Goal: Task Accomplishment & Management: Use online tool/utility

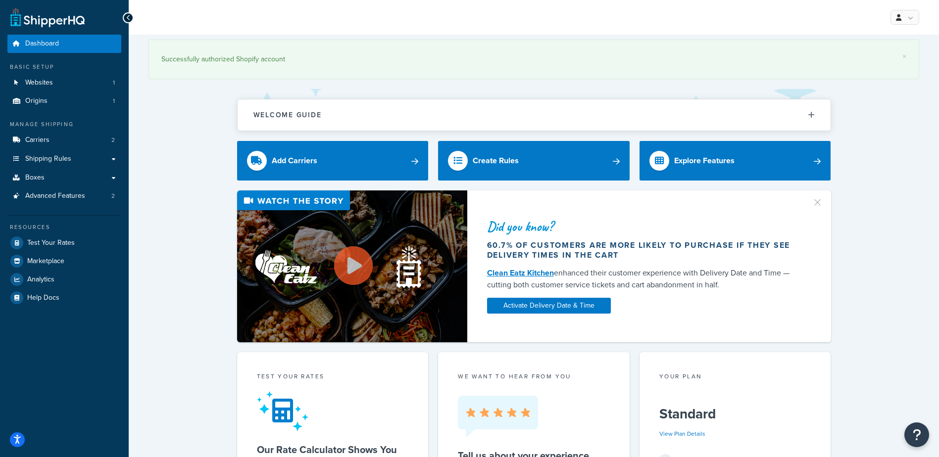
click at [166, 201] on div "Did you know? 60.7% of customers are more likely to purchase if they see delive…" at bounding box center [533, 267] width 771 height 152
click at [77, 82] on link "Websites 1" at bounding box center [64, 83] width 114 height 18
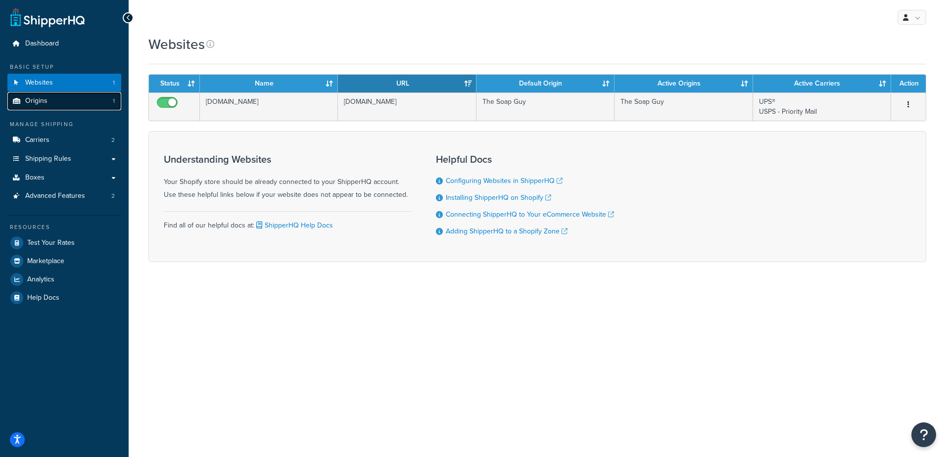
click at [65, 103] on link "Origins 1" at bounding box center [64, 101] width 114 height 18
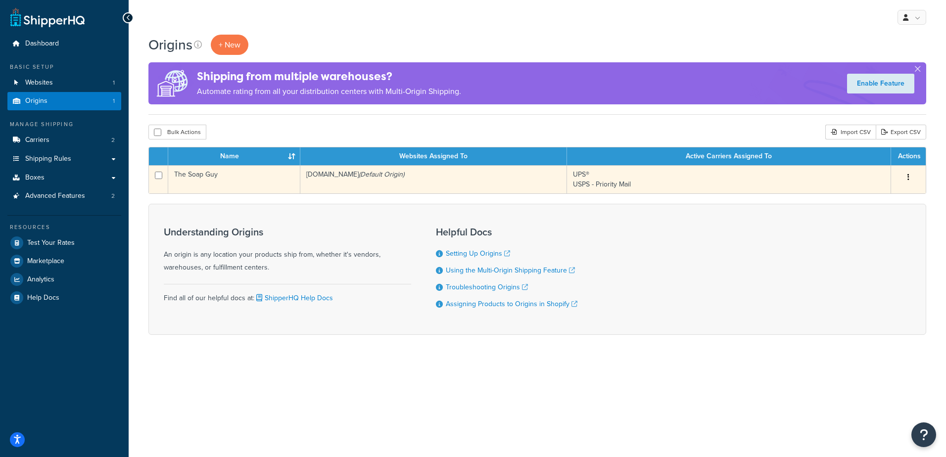
click at [229, 179] on td "The Soap Guy" at bounding box center [234, 179] width 132 height 28
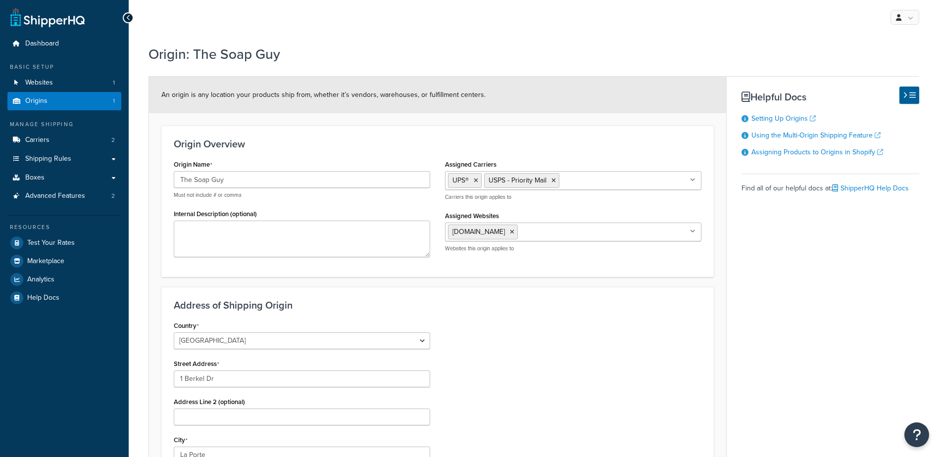
select select "14"
click at [65, 137] on link "Carriers 2" at bounding box center [64, 140] width 114 height 18
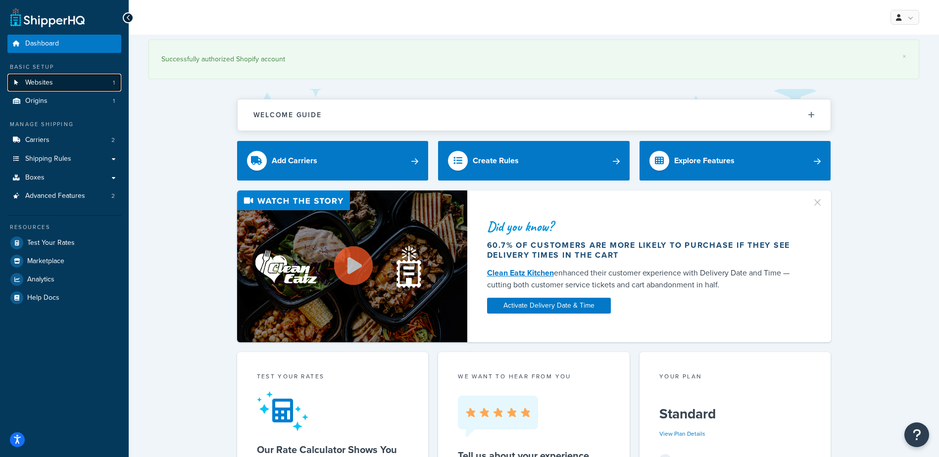
click at [52, 82] on span "Websites" at bounding box center [39, 83] width 28 height 8
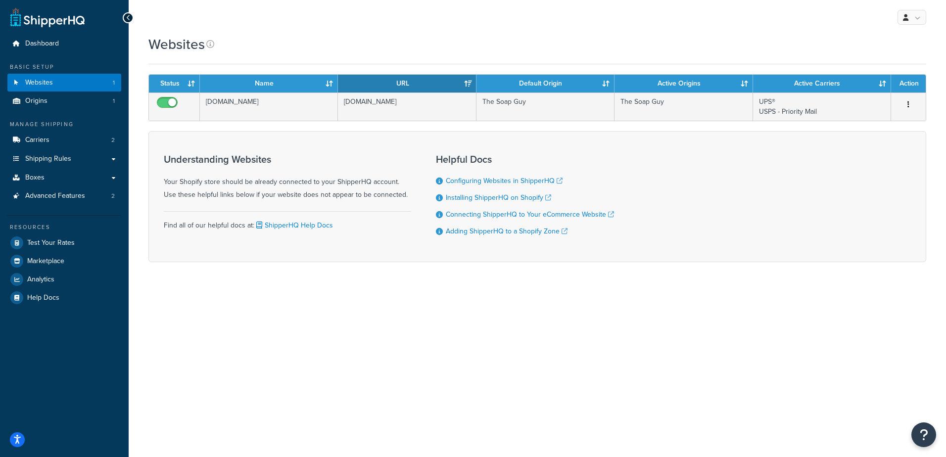
click at [749, 198] on div "Understanding Websites Your Shopify store should be already connected to your S…" at bounding box center [537, 196] width 778 height 131
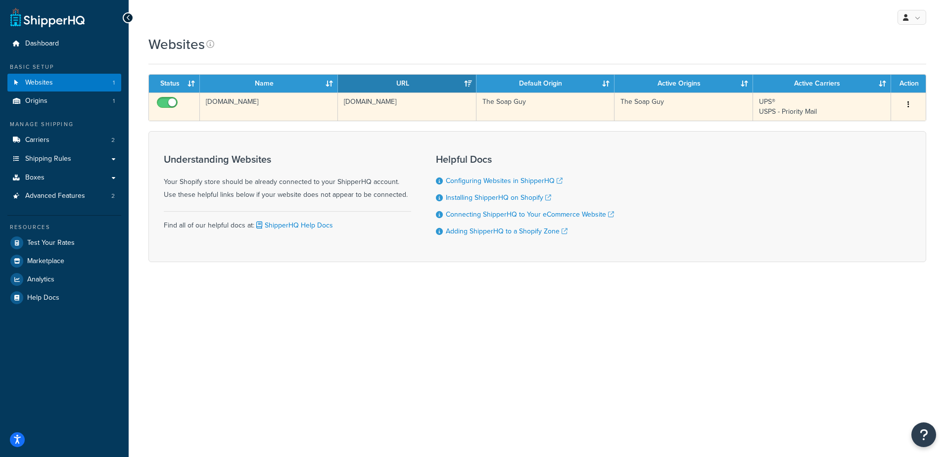
click at [169, 101] on input "checkbox" at bounding box center [168, 105] width 27 height 12
click at [907, 104] on button "button" at bounding box center [909, 105] width 14 height 16
drag, startPoint x: 163, startPoint y: 102, endPoint x: 166, endPoint y: 106, distance: 5.3
click at [163, 103] on input "checkbox" at bounding box center [168, 105] width 27 height 12
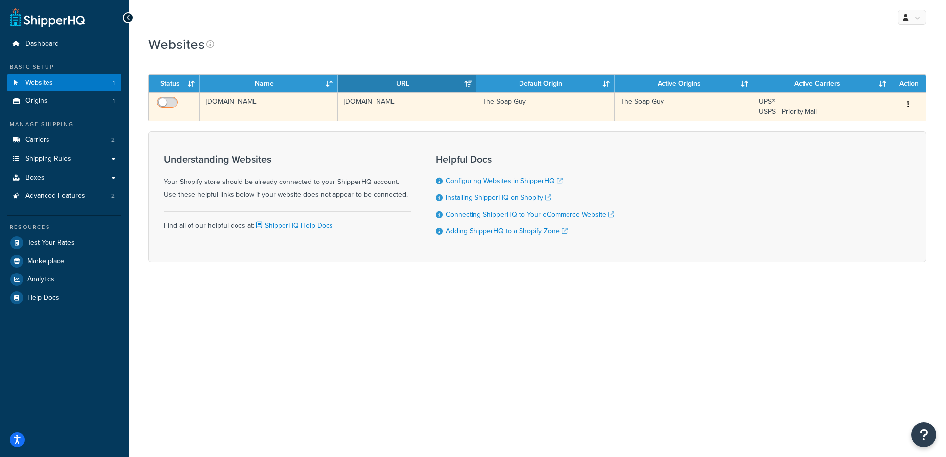
checkbox input "true"
click at [907, 101] on button "button" at bounding box center [909, 105] width 14 height 16
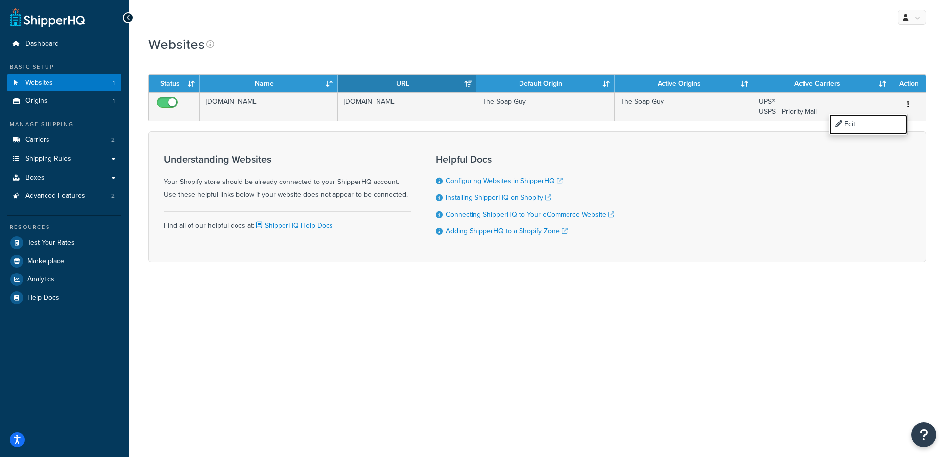
click at [885, 125] on link "Edit" at bounding box center [869, 124] width 78 height 20
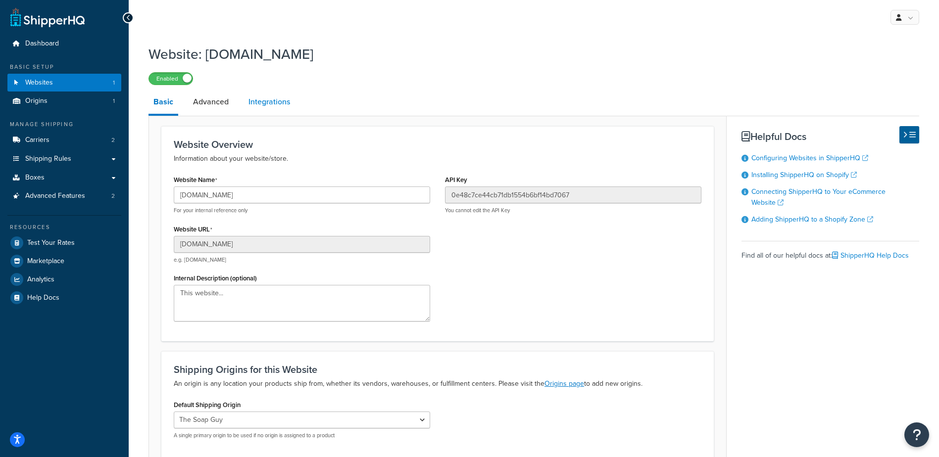
click at [268, 104] on link "Integrations" at bounding box center [269, 102] width 51 height 24
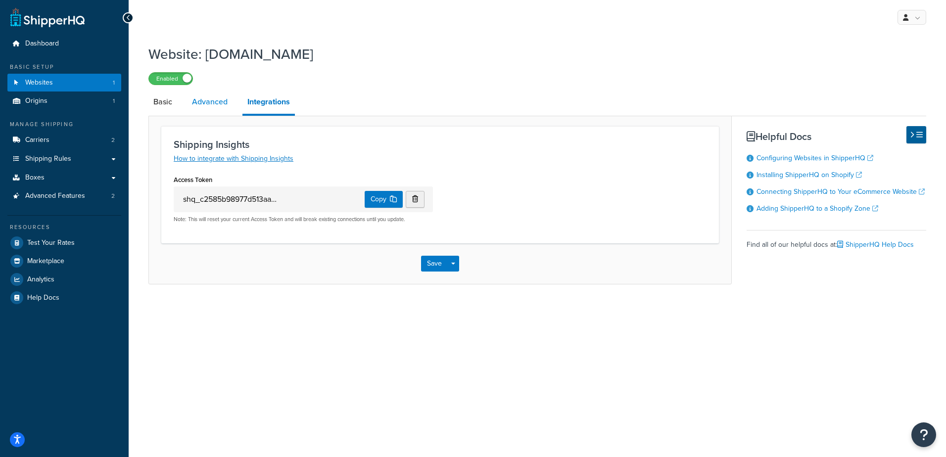
click at [219, 101] on link "Advanced" at bounding box center [210, 102] width 46 height 24
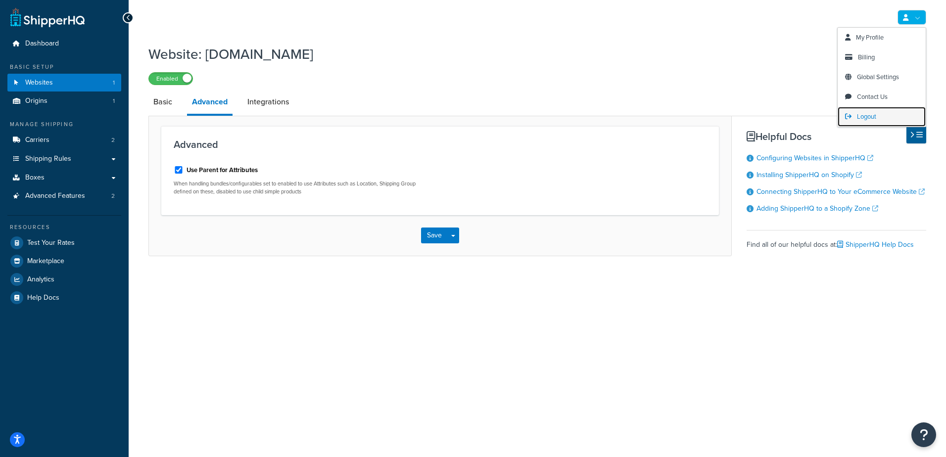
click at [885, 114] on link "Logout" at bounding box center [882, 117] width 88 height 20
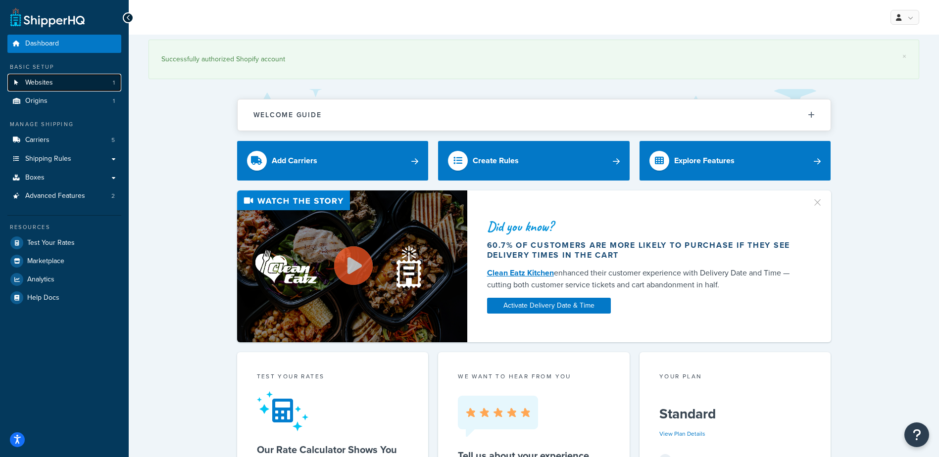
click at [75, 83] on link "Websites 1" at bounding box center [64, 83] width 114 height 18
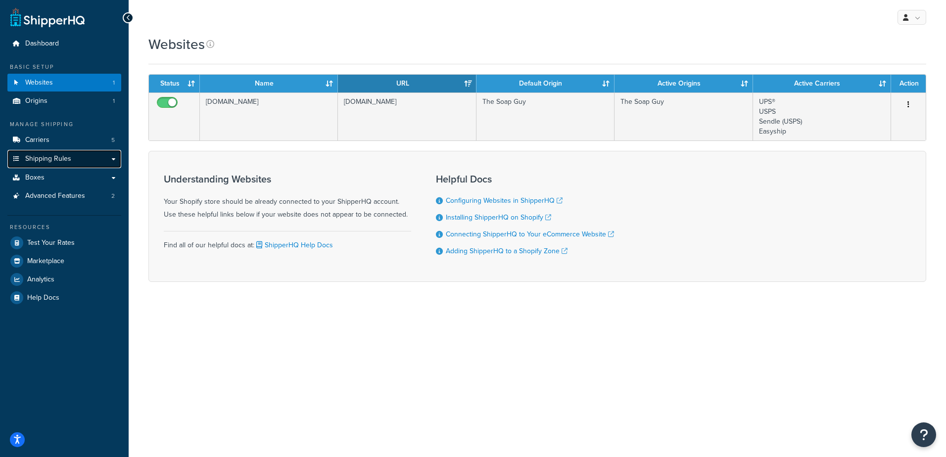
click at [52, 152] on link "Shipping Rules" at bounding box center [64, 159] width 114 height 18
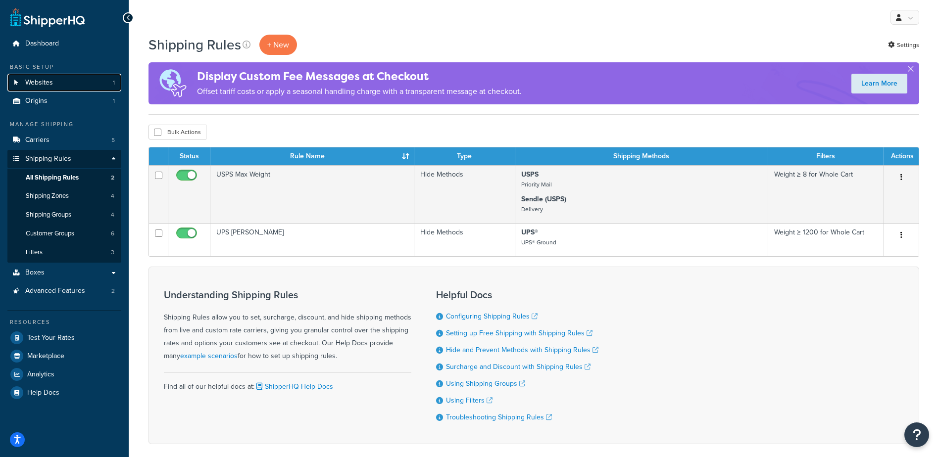
click at [58, 84] on link "Websites 1" at bounding box center [64, 83] width 114 height 18
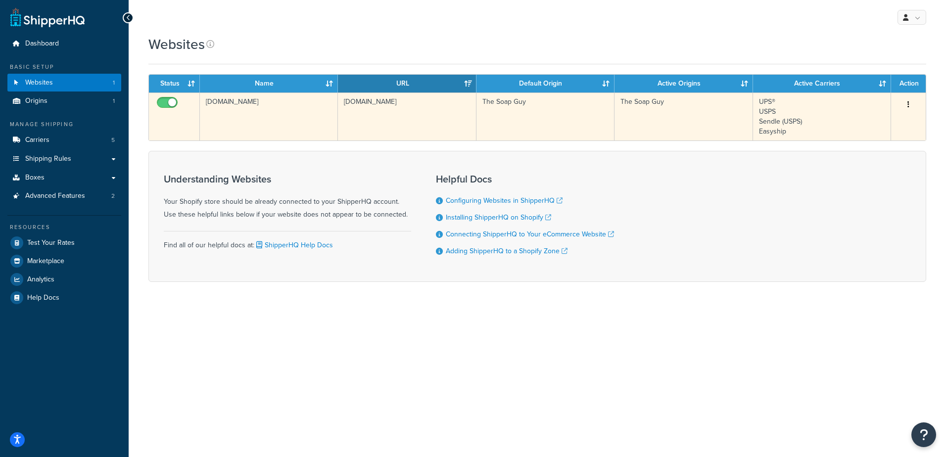
drag, startPoint x: 907, startPoint y: 100, endPoint x: 904, endPoint y: 105, distance: 5.8
click at [907, 100] on button "button" at bounding box center [909, 105] width 14 height 16
click at [885, 124] on link "Edit" at bounding box center [869, 124] width 78 height 20
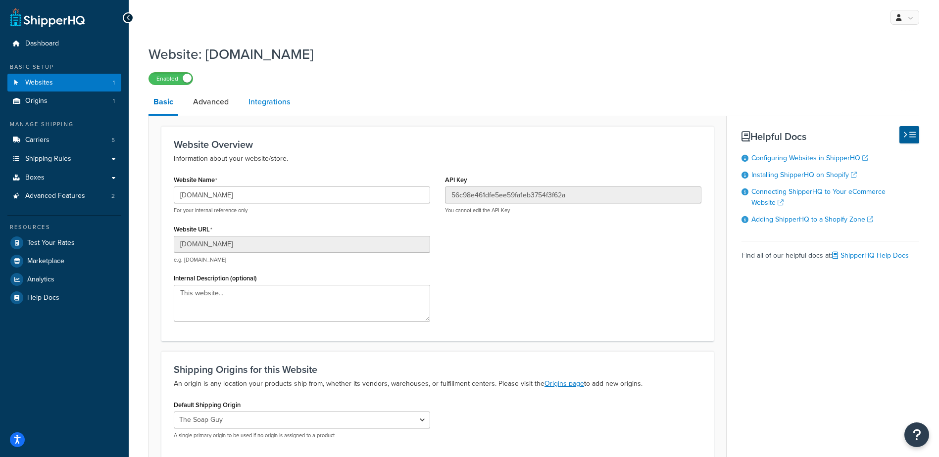
click at [270, 107] on link "Integrations" at bounding box center [269, 102] width 51 height 24
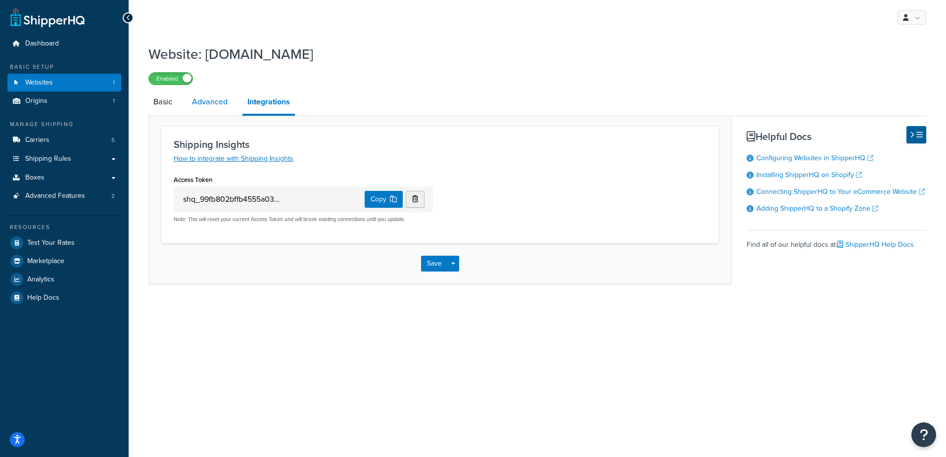
click at [214, 107] on link "Advanced" at bounding box center [210, 102] width 46 height 24
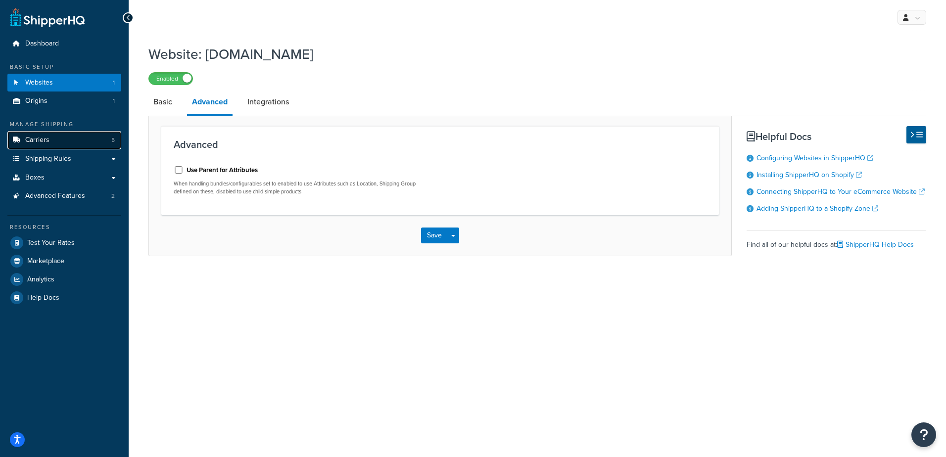
click at [40, 145] on span "Carriers" at bounding box center [37, 140] width 24 height 8
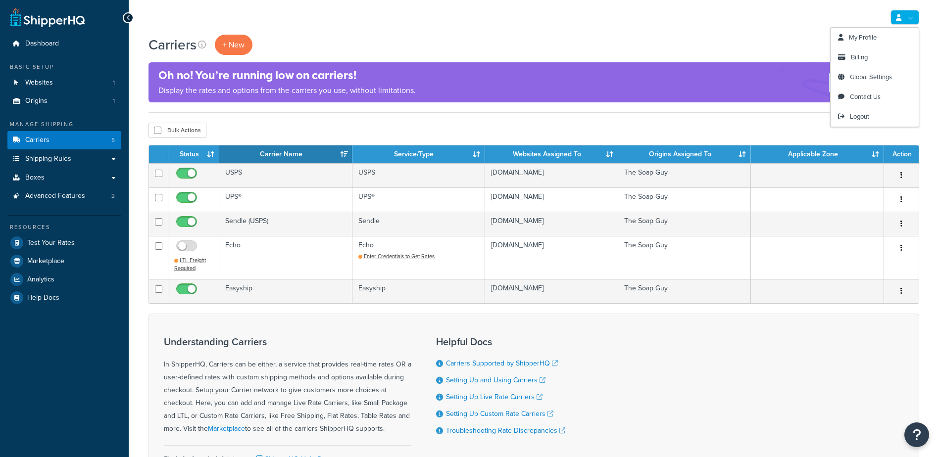
click at [917, 11] on link at bounding box center [904, 17] width 29 height 15
click at [861, 119] on span "Logout" at bounding box center [859, 116] width 19 height 9
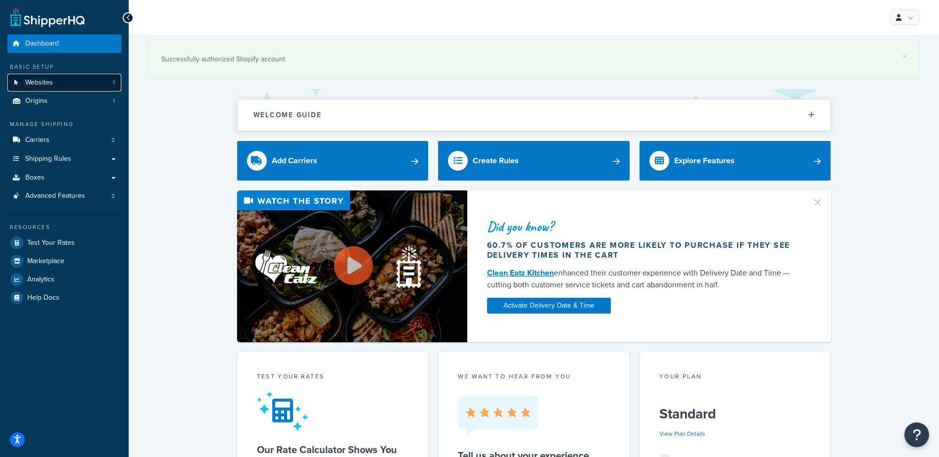
click at [75, 78] on link "Websites 1" at bounding box center [64, 83] width 114 height 18
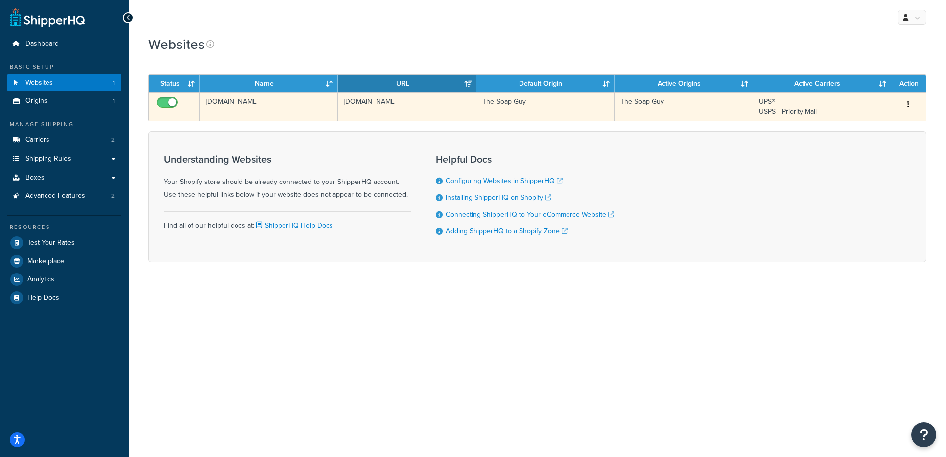
click at [908, 101] on icon "button" at bounding box center [909, 104] width 2 height 7
click at [887, 121] on link "Edit" at bounding box center [869, 124] width 78 height 20
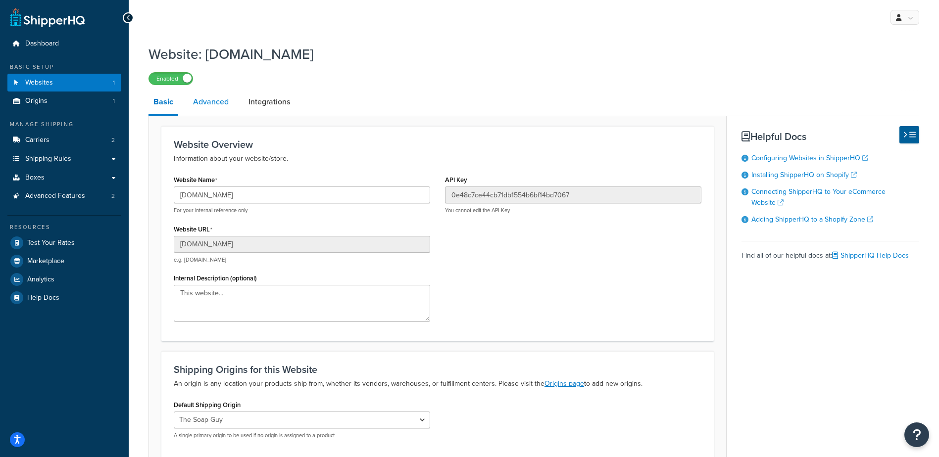
click at [215, 110] on link "Advanced" at bounding box center [211, 102] width 46 height 24
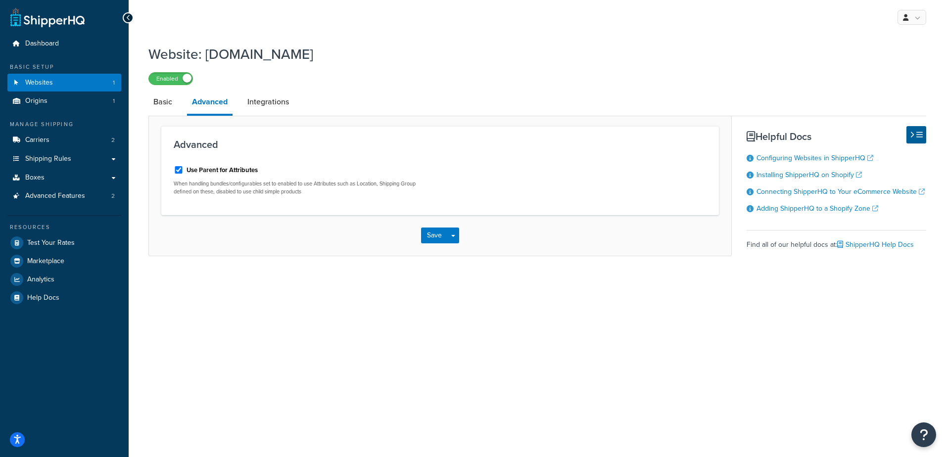
click at [205, 171] on label "Use Parent for Attributes" at bounding box center [222, 170] width 71 height 9
click at [184, 171] on input "Use Parent for Attributes" at bounding box center [179, 169] width 10 height 7
checkbox input "false"
click at [440, 231] on button "Save" at bounding box center [434, 236] width 27 height 16
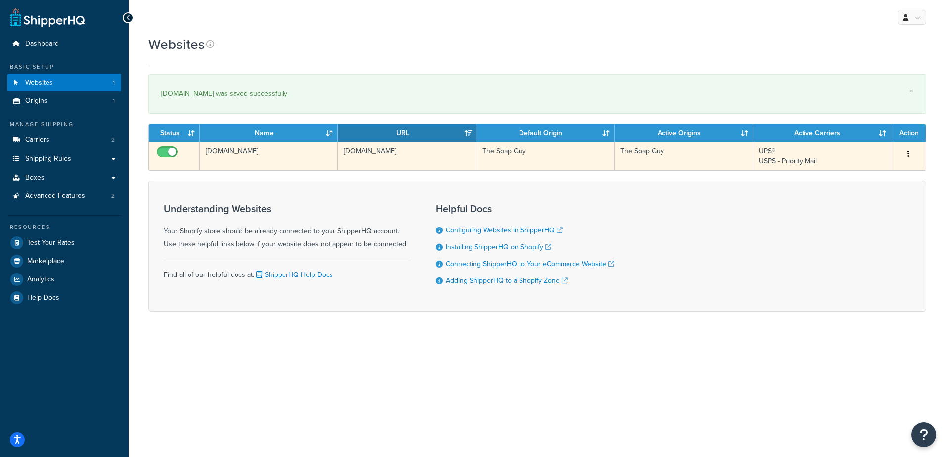
click at [299, 150] on td "[DOMAIN_NAME]" at bounding box center [269, 156] width 138 height 28
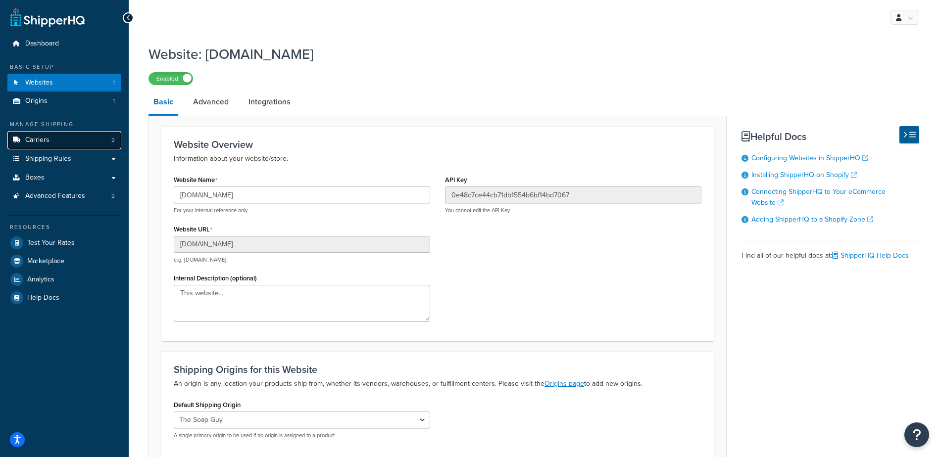
click at [46, 139] on span "Carriers" at bounding box center [37, 140] width 24 height 8
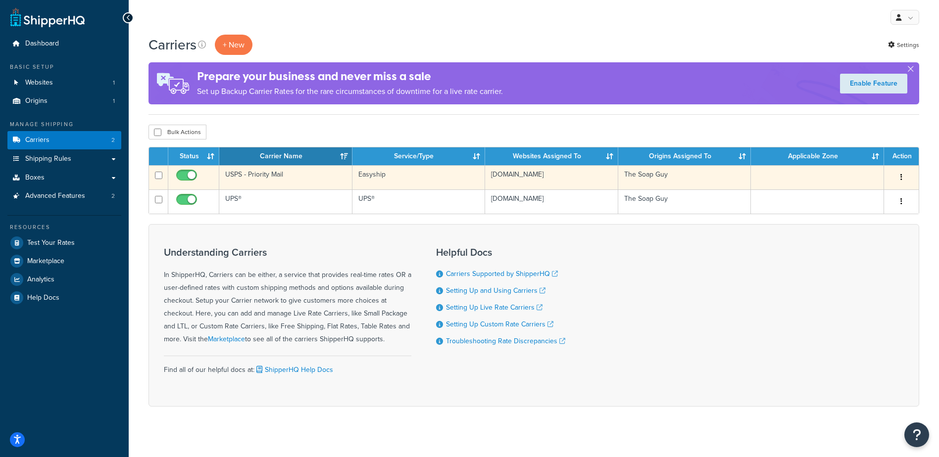
click at [301, 183] on td "USPS - Priority Mail" at bounding box center [285, 177] width 133 height 24
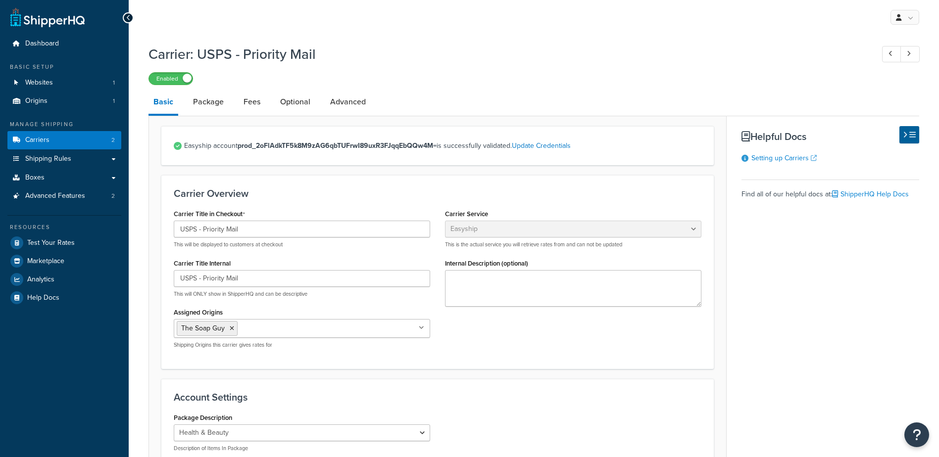
select select "easyship"
select select "health_beauty"
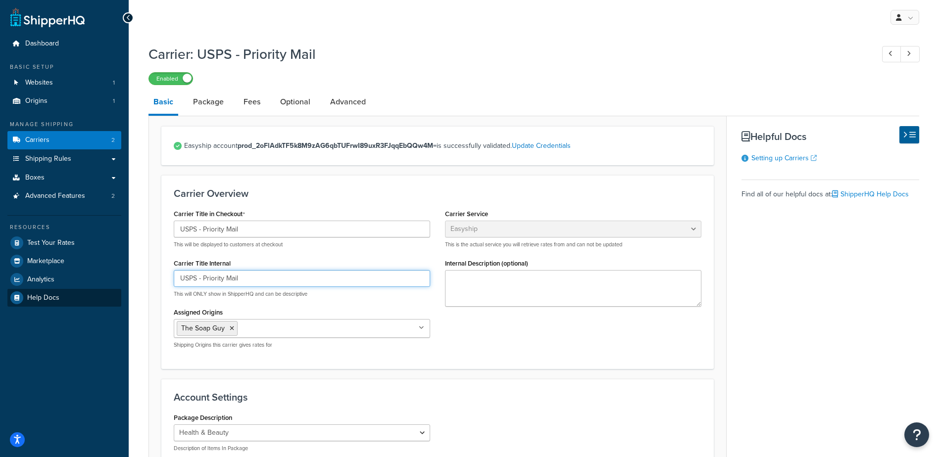
drag, startPoint x: 256, startPoint y: 279, endPoint x: 98, endPoint y: 290, distance: 158.2
click at [99, 289] on div "Dashboard Basic Setup Websites 1 Origins 1 Manage Shipping Carriers 2 Shipping …" at bounding box center [469, 414] width 939 height 828
type input "Easyship"
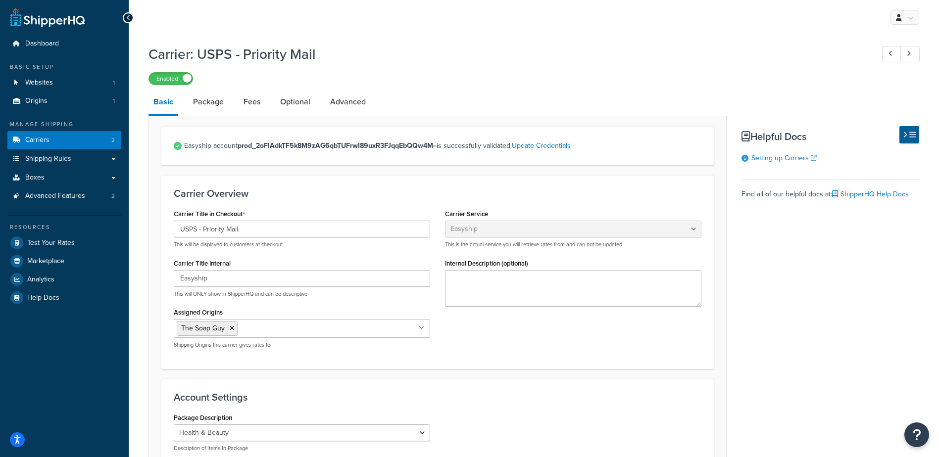
click at [404, 182] on div "Carrier Overview Carrier Title in Checkout USPS - Priority Mail This will be di…" at bounding box center [437, 272] width 552 height 194
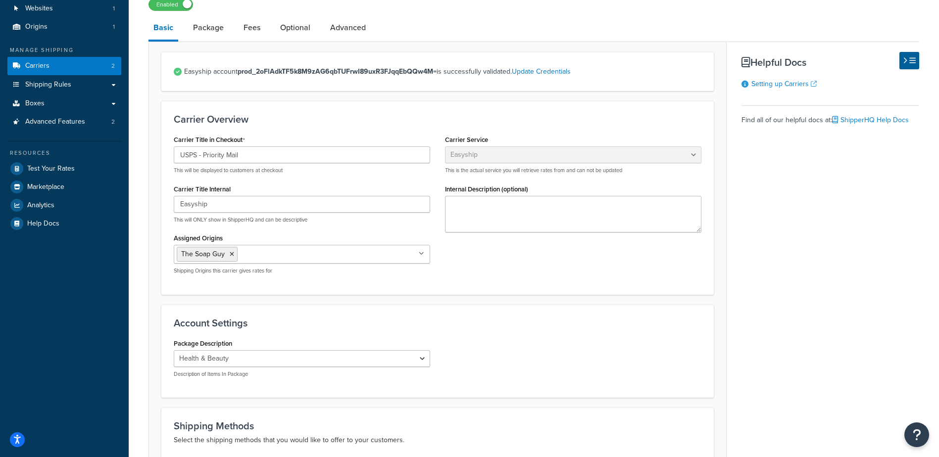
scroll to position [49, 0]
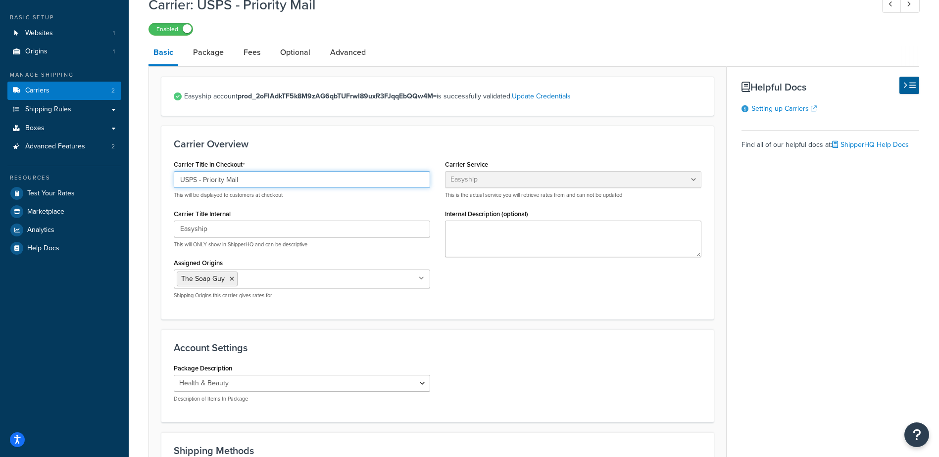
drag, startPoint x: 241, startPoint y: 179, endPoint x: 197, endPoint y: 178, distance: 44.1
click at [197, 177] on input "USPS - Priority Mail" at bounding box center [302, 179] width 256 height 17
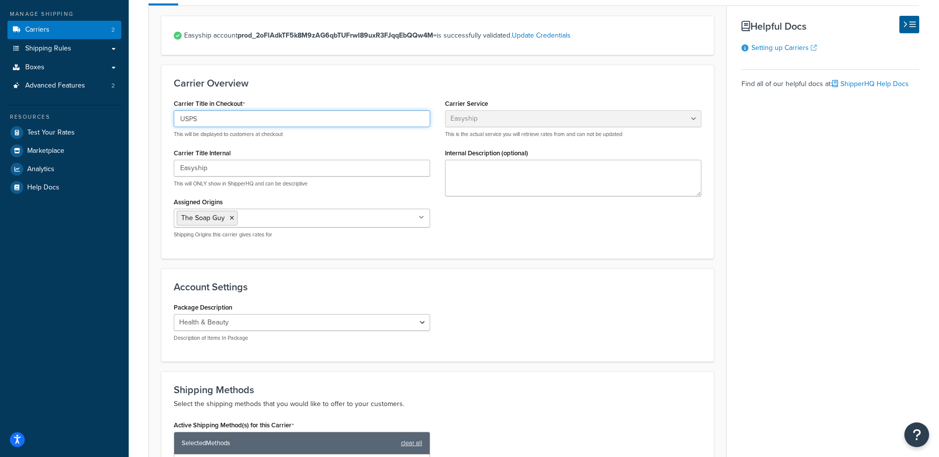
scroll to position [0, 0]
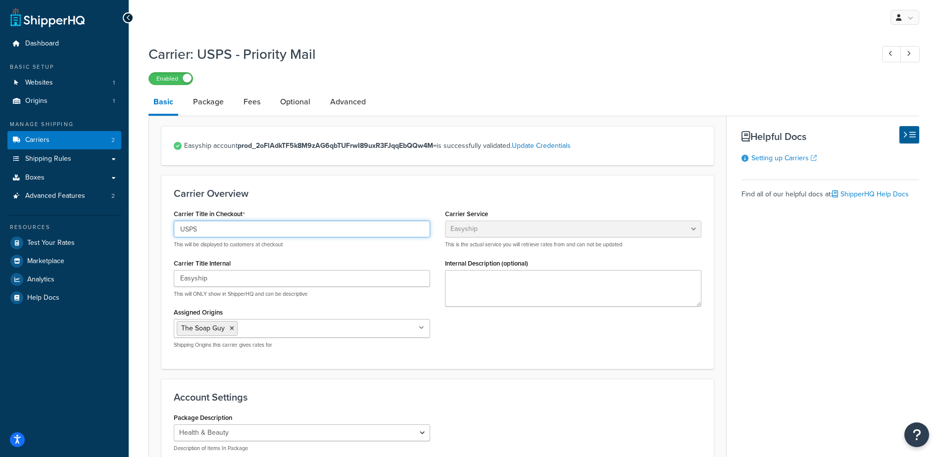
type input "USPS"
click at [596, 54] on h1 "Carrier: USPS - Priority Mail" at bounding box center [505, 54] width 715 height 19
click at [131, 17] on div at bounding box center [128, 17] width 11 height 11
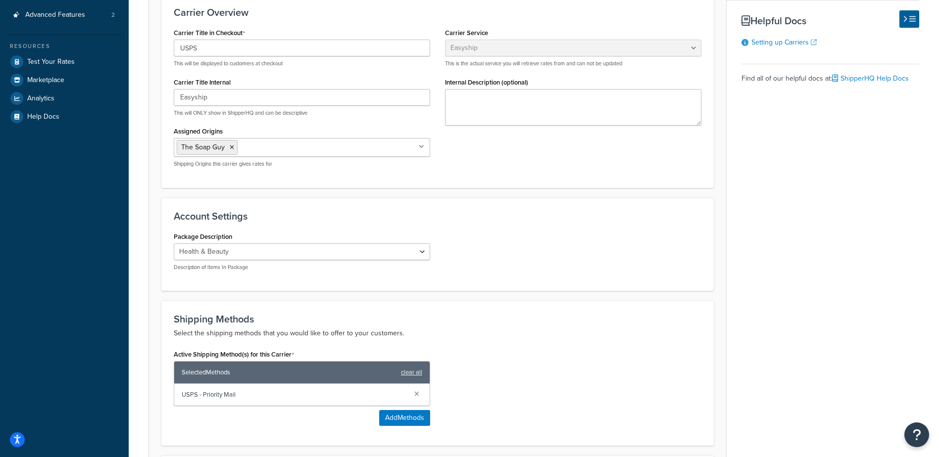
scroll to position [371, 0]
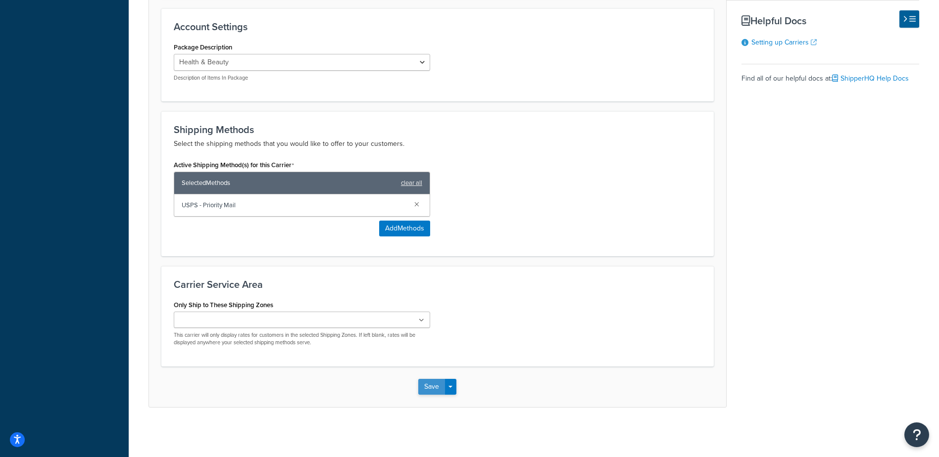
click at [432, 386] on button "Save" at bounding box center [431, 387] width 27 height 16
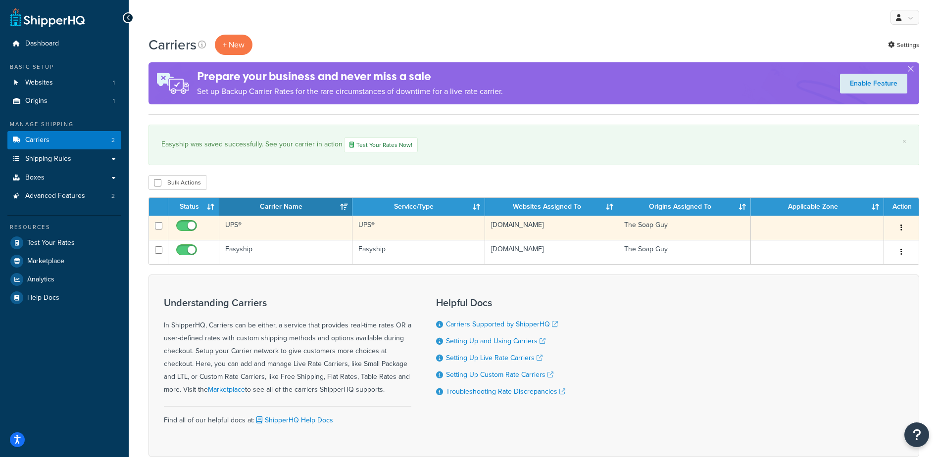
click at [256, 232] on td "UPS®" at bounding box center [285, 228] width 133 height 24
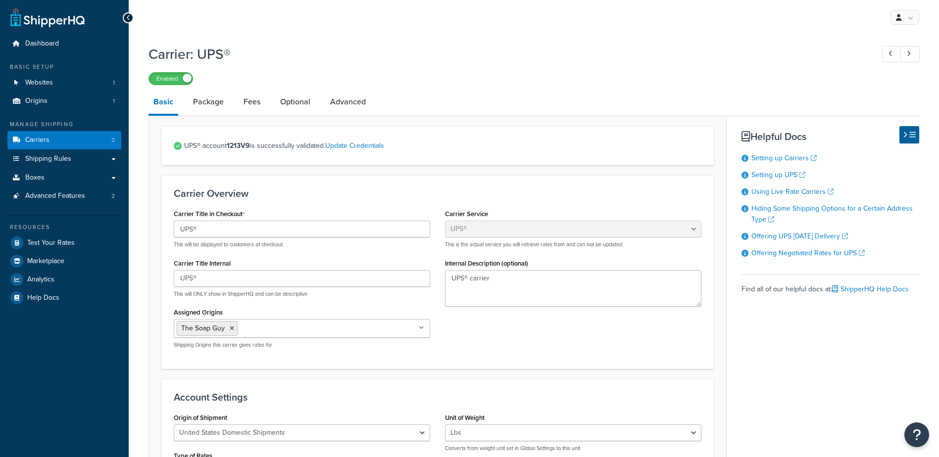
select select "ups"
click at [56, 146] on link "Carriers 2" at bounding box center [64, 140] width 114 height 18
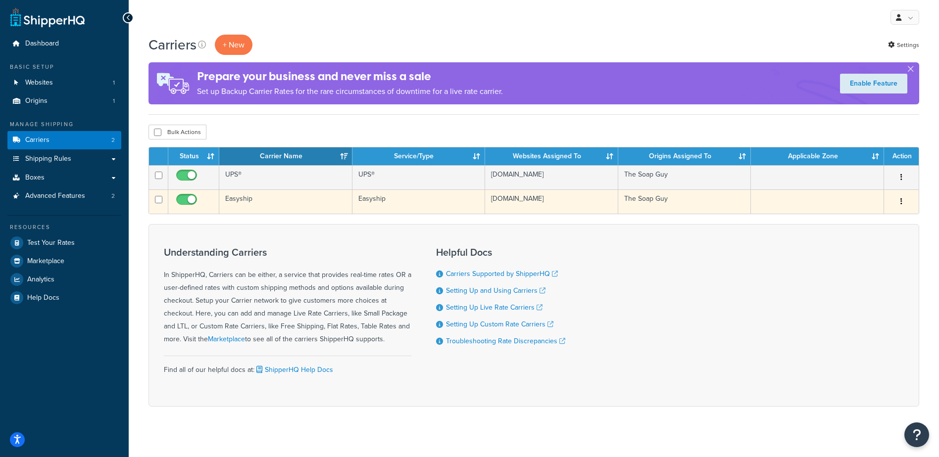
click at [284, 198] on td "Easyship" at bounding box center [285, 202] width 133 height 24
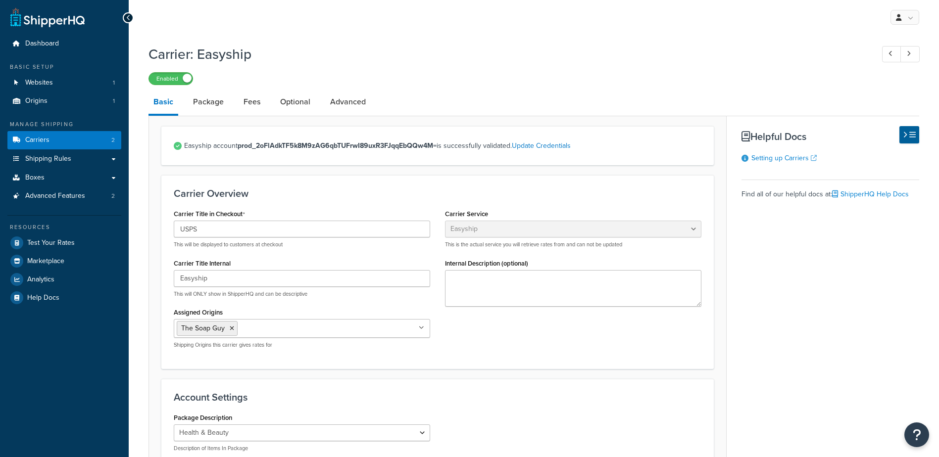
select select "easyship"
select select "health_beauty"
click at [129, 19] on icon at bounding box center [128, 17] width 4 height 7
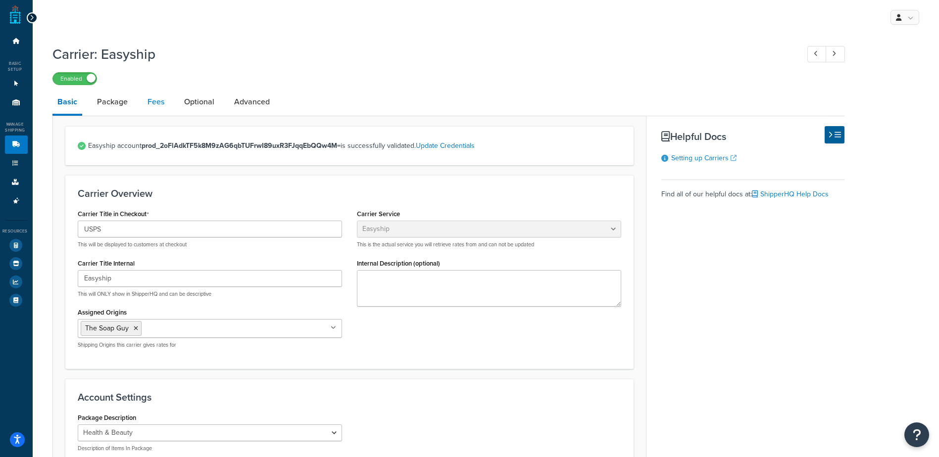
click at [153, 105] on link "Fees" at bounding box center [156, 102] width 27 height 24
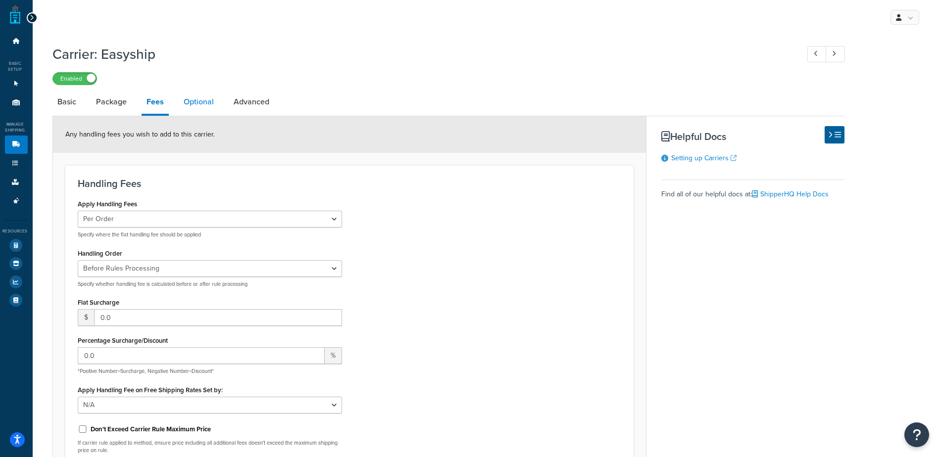
click at [207, 101] on link "Optional" at bounding box center [199, 102] width 40 height 24
select select "business"
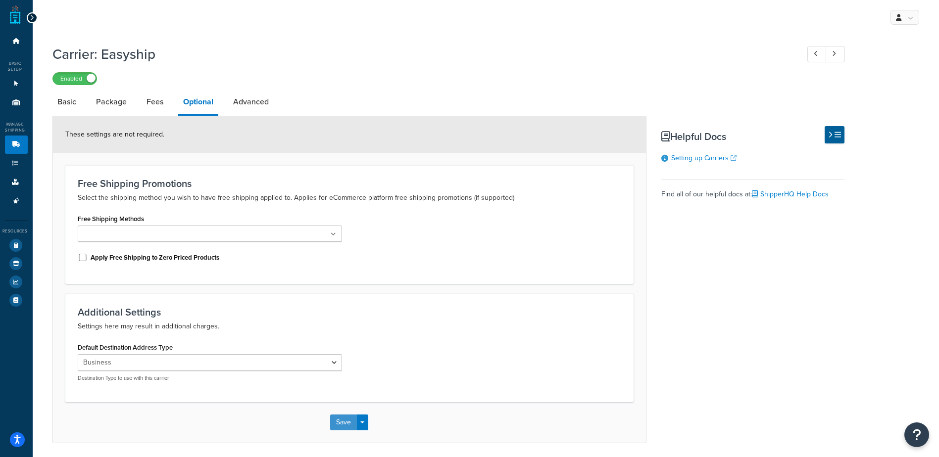
click at [346, 424] on button "Save" at bounding box center [343, 423] width 27 height 16
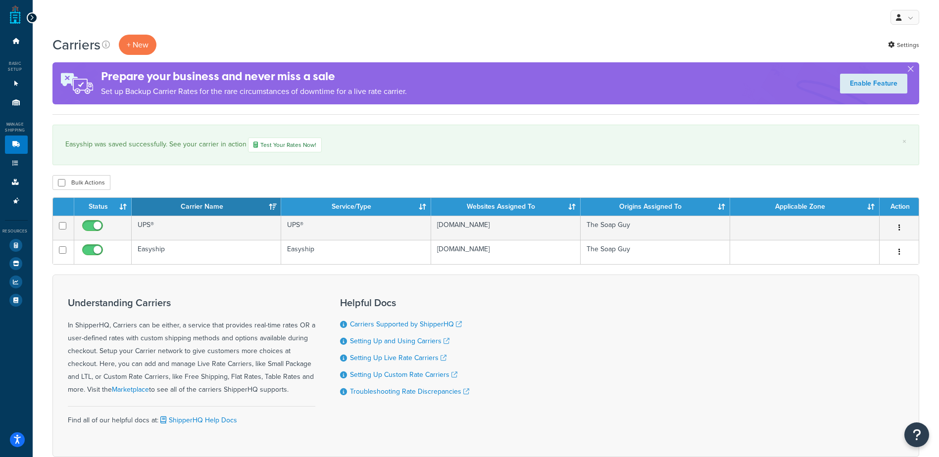
click at [30, 13] on div "Dashboard Basic Setup Websites 1 Origins 1 Manage Shipping Carriers 2 Shipping …" at bounding box center [16, 258] width 33 height 517
click at [34, 20] on div at bounding box center [32, 17] width 11 height 11
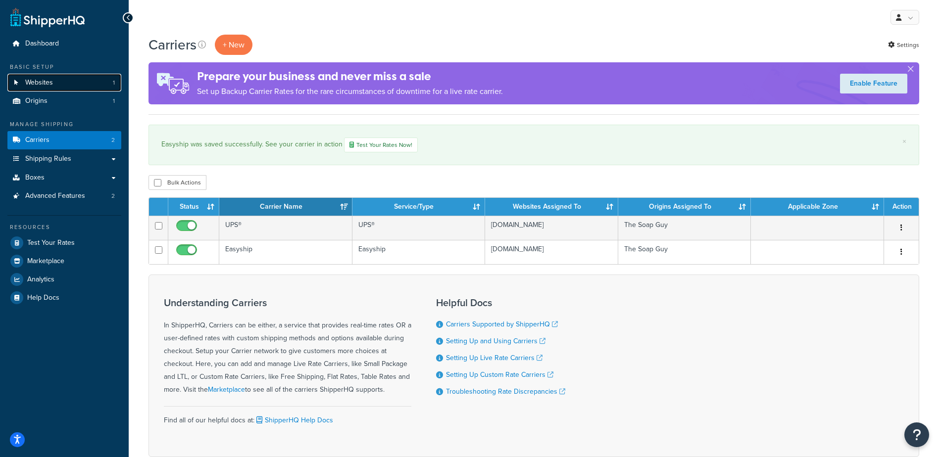
click at [38, 85] on span "Websites" at bounding box center [39, 83] width 28 height 8
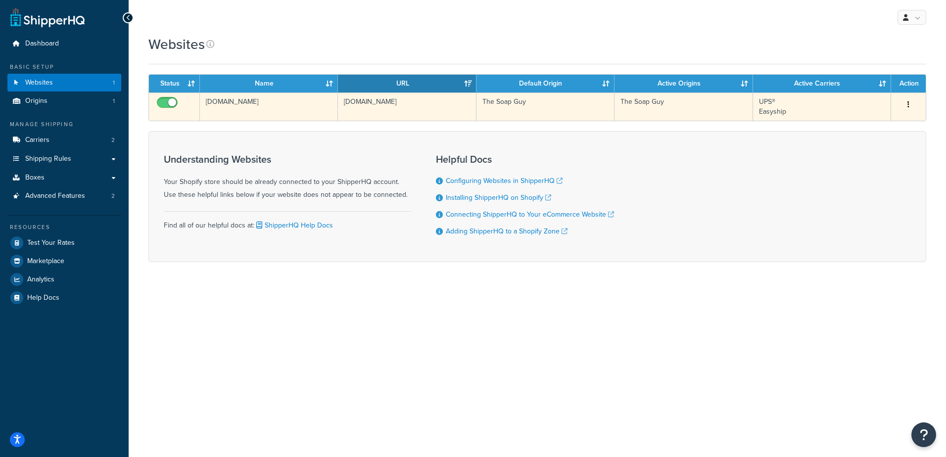
click at [167, 104] on input "checkbox" at bounding box center [168, 105] width 27 height 12
checkbox input "false"
click at [524, 118] on td "The Soap Guy" at bounding box center [546, 107] width 138 height 28
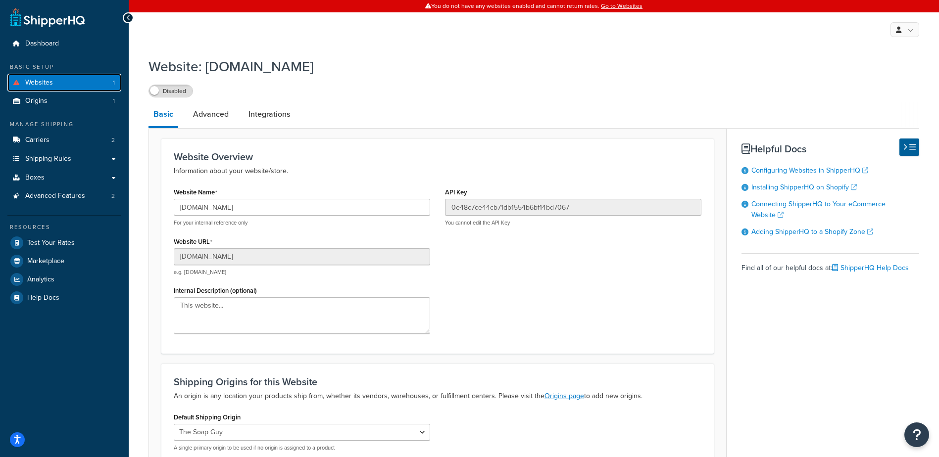
click at [31, 81] on span "Websites" at bounding box center [39, 83] width 28 height 8
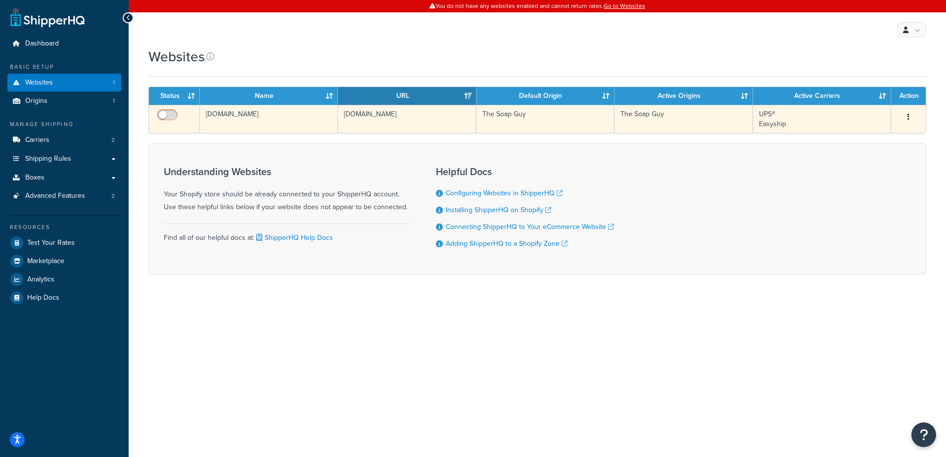
click at [167, 117] on input "checkbox" at bounding box center [168, 117] width 27 height 12
checkbox input "true"
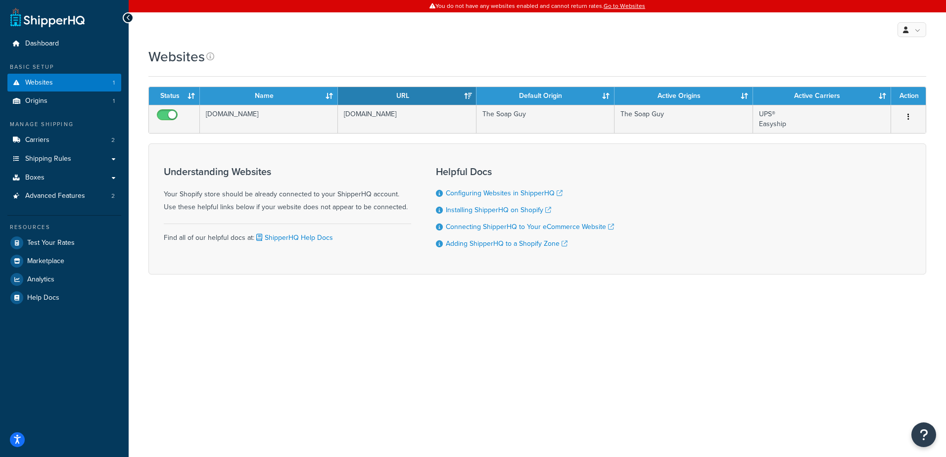
click at [425, 51] on div "Websites" at bounding box center [537, 56] width 778 height 19
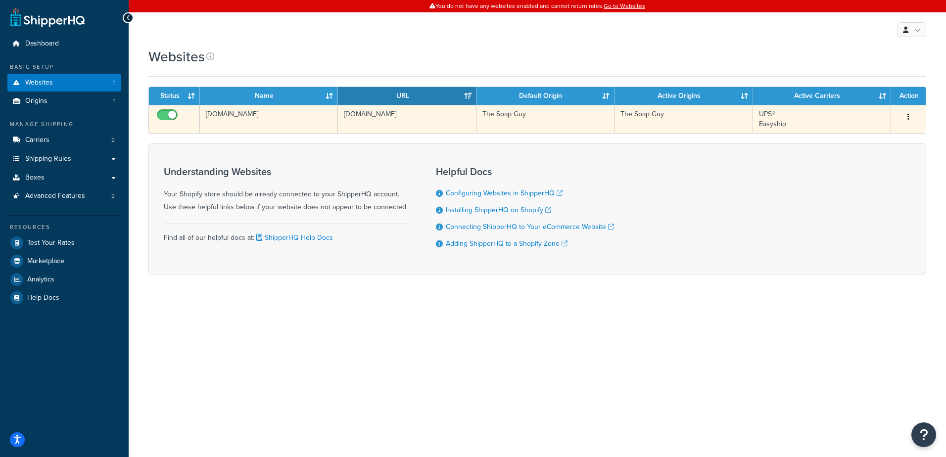
click at [334, 113] on td "[DOMAIN_NAME]" at bounding box center [269, 119] width 138 height 28
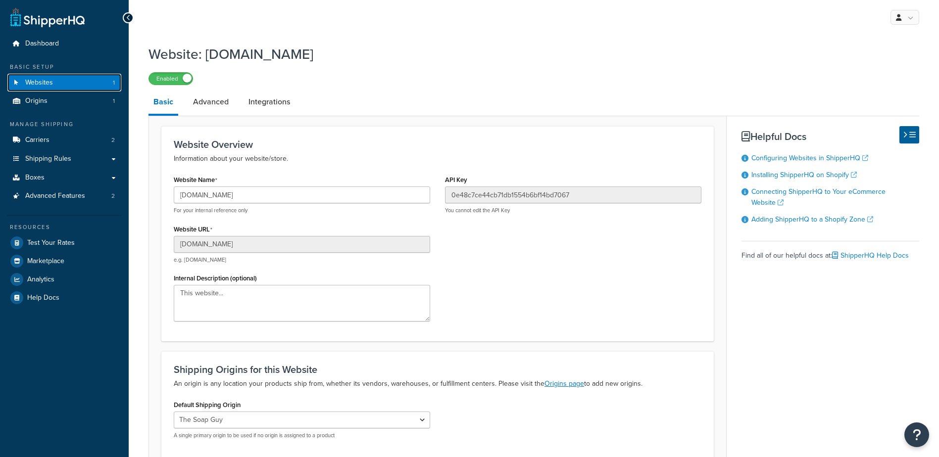
click at [54, 79] on link "Websites 1" at bounding box center [64, 83] width 114 height 18
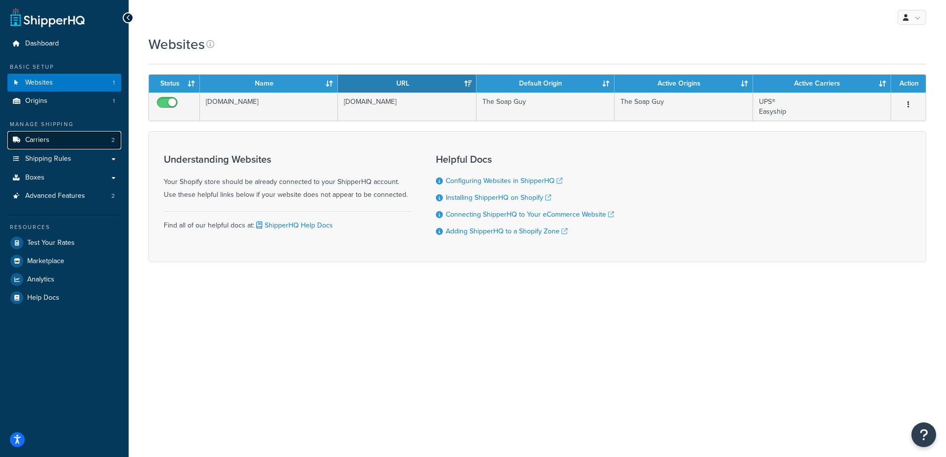
click at [53, 136] on link "Carriers 2" at bounding box center [64, 140] width 114 height 18
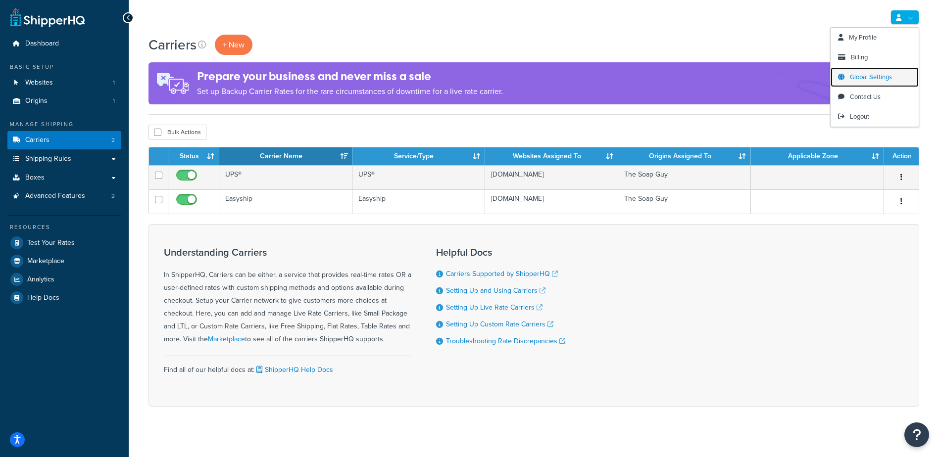
click at [857, 77] on span "Global Settings" at bounding box center [871, 76] width 42 height 9
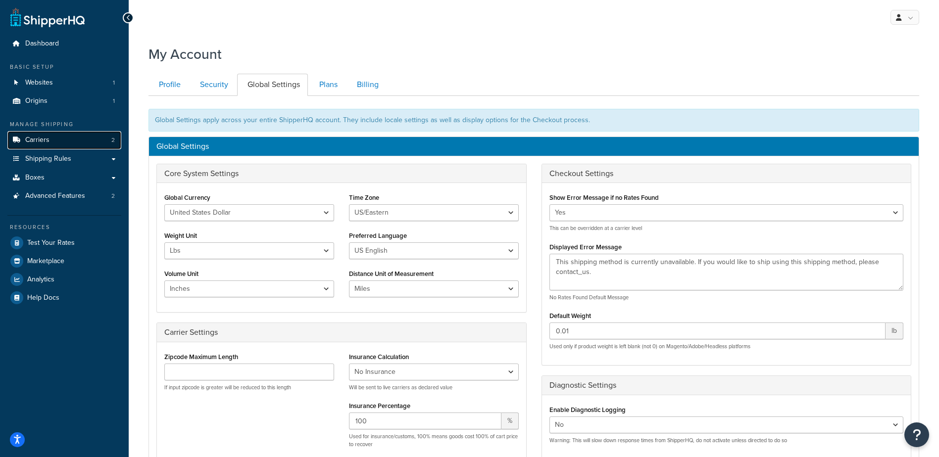
click at [48, 143] on span "Carriers" at bounding box center [37, 140] width 24 height 8
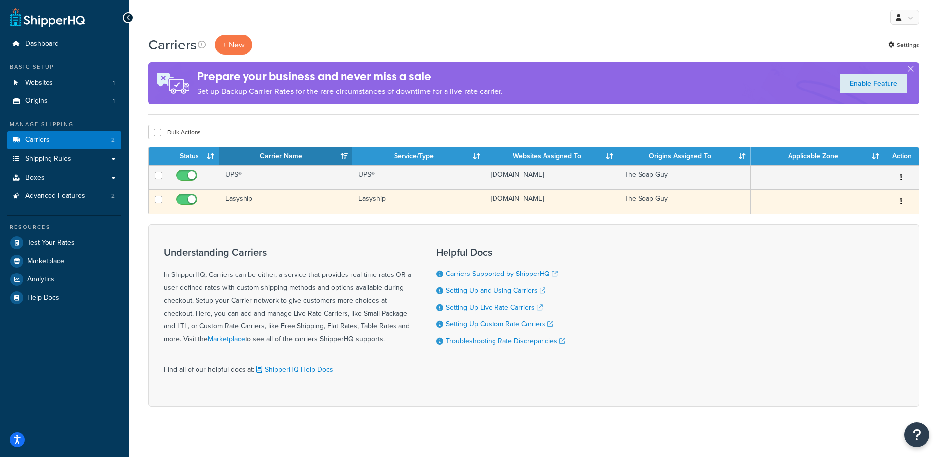
click at [276, 213] on td "Easyship" at bounding box center [285, 202] width 133 height 24
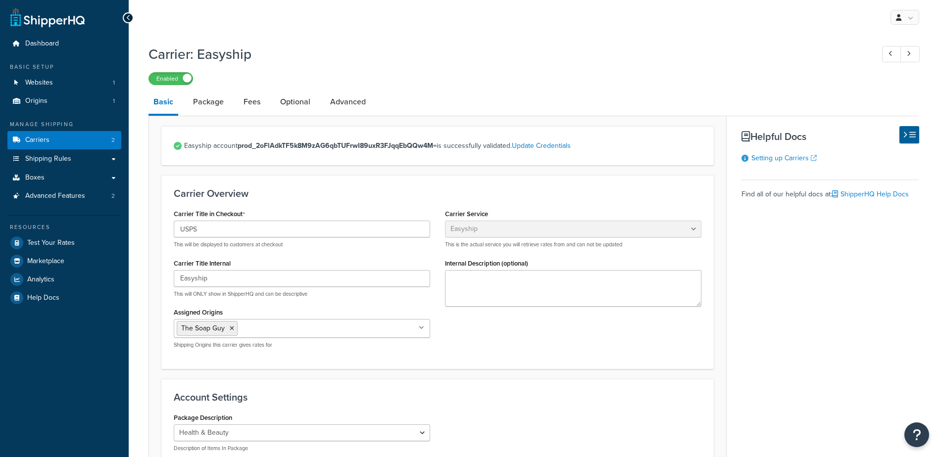
select select "easyship"
select select "health_beauty"
click at [241, 105] on link "Fees" at bounding box center [252, 102] width 27 height 24
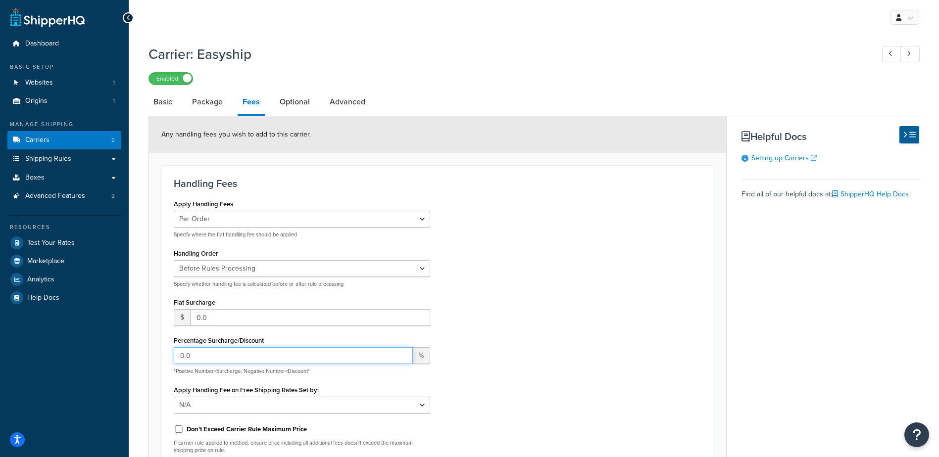
drag, startPoint x: 201, startPoint y: 357, endPoint x: 130, endPoint y: 355, distance: 71.3
click at [130, 355] on div "Carrier: Easyship Enabled Basic Package Fees Optional Advanced Any handling fee…" at bounding box center [534, 339] width 810 height 598
type input "10"
click at [581, 268] on div "Apply Handling Fees Per Order Per Item Per Package Specify where the flat handl…" at bounding box center [437, 329] width 542 height 265
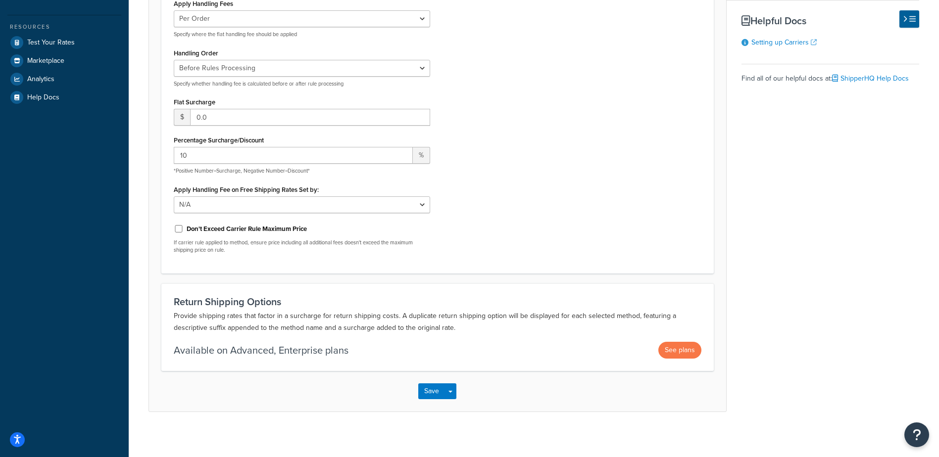
scroll to position [205, 0]
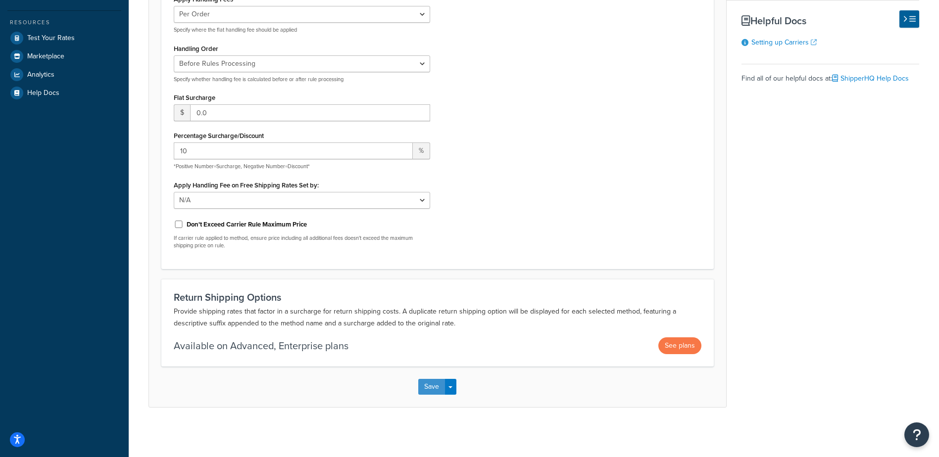
click at [432, 387] on button "Save" at bounding box center [431, 387] width 27 height 16
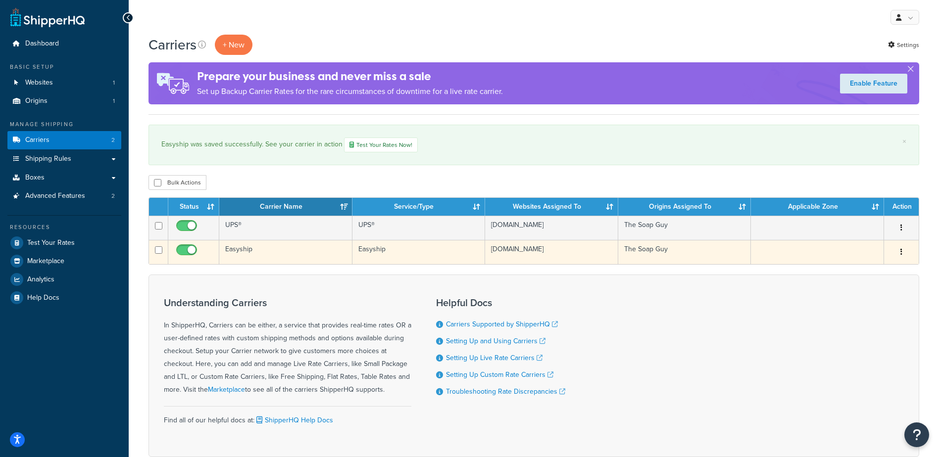
click at [261, 251] on td "Easyship" at bounding box center [285, 252] width 133 height 24
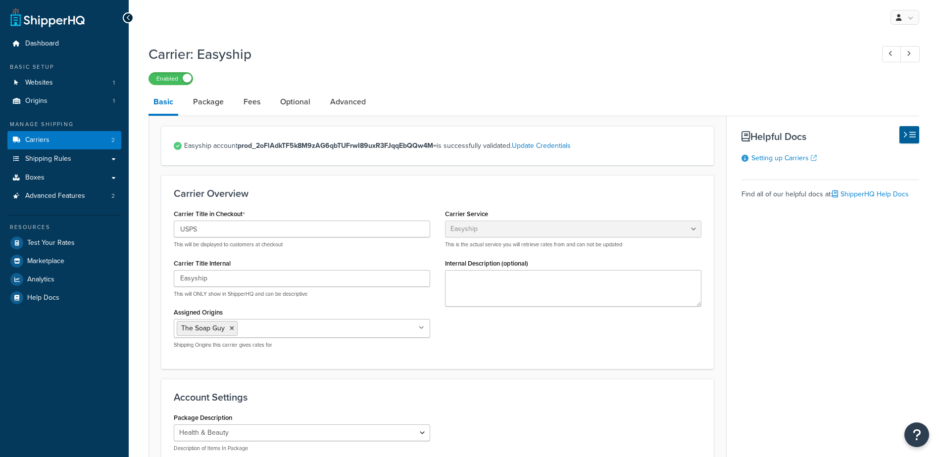
select select "easyship"
select select "health_beauty"
click at [81, 139] on link "Carriers 2" at bounding box center [64, 140] width 114 height 18
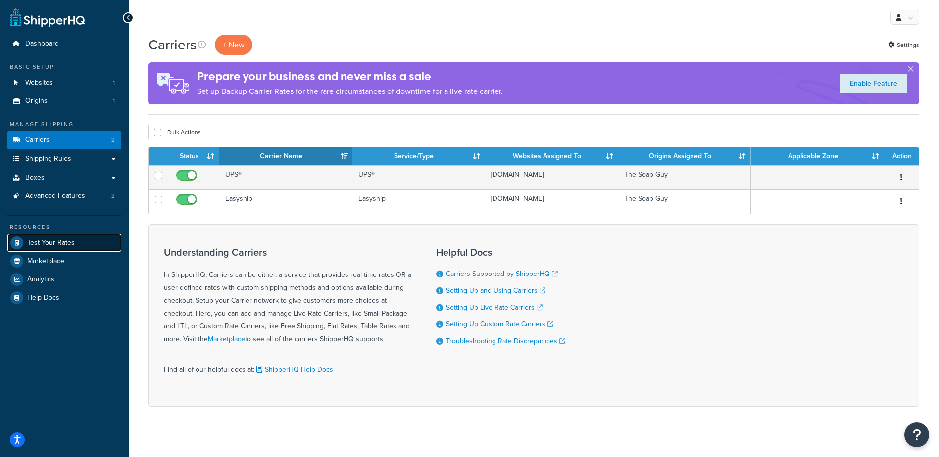
click at [46, 249] on link "Test Your Rates" at bounding box center [64, 243] width 114 height 18
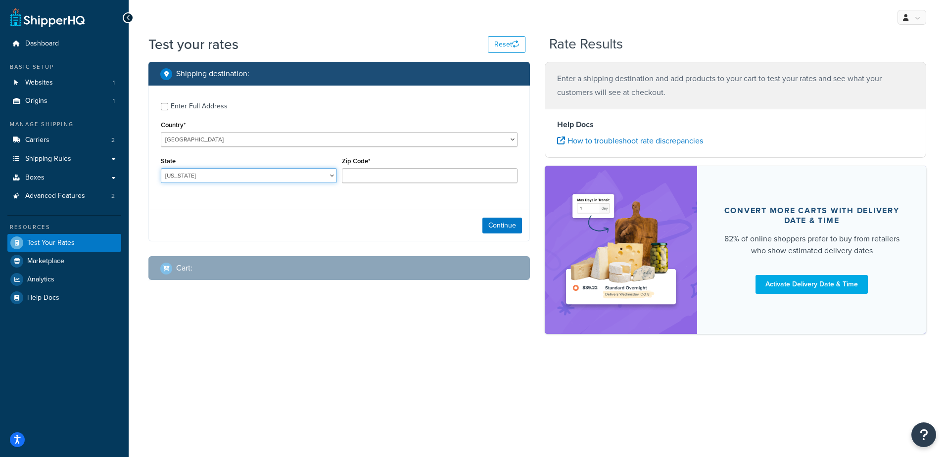
click at [189, 181] on select "Alabama Alaska American Samoa Arizona Arkansas Armed Forces Americas Armed Forc…" at bounding box center [249, 175] width 176 height 15
select select "GA"
click at [161, 168] on select "Alabama Alaska American Samoa Arizona Arkansas Armed Forces Americas Armed Forc…" at bounding box center [249, 175] width 176 height 15
click at [385, 177] on input "Zip Code*" at bounding box center [430, 175] width 176 height 15
type input "31204"
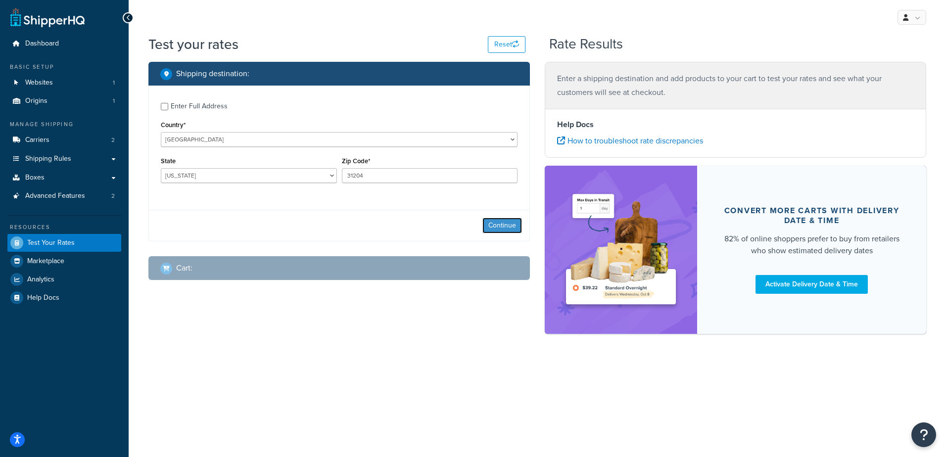
click at [500, 225] on button "Continue" at bounding box center [503, 226] width 40 height 16
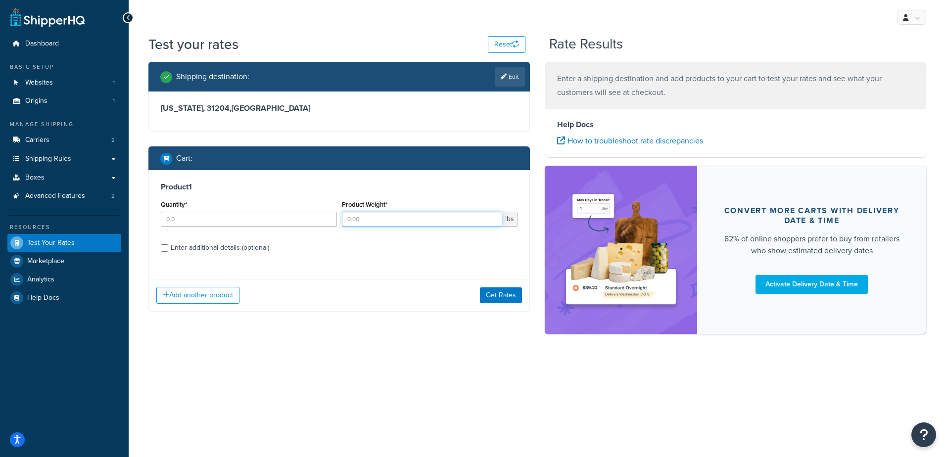
click at [388, 216] on input "Product Weight*" at bounding box center [422, 219] width 161 height 15
type input "6"
click at [187, 222] on input "Quantity*" at bounding box center [249, 219] width 176 height 15
drag, startPoint x: 174, startPoint y: 216, endPoint x: 134, endPoint y: 202, distance: 42.6
click at [134, 202] on div "Test your rates Reset Rate Results Shipping destination : Edit Georgia, 31204 ,…" at bounding box center [538, 202] width 818 height 334
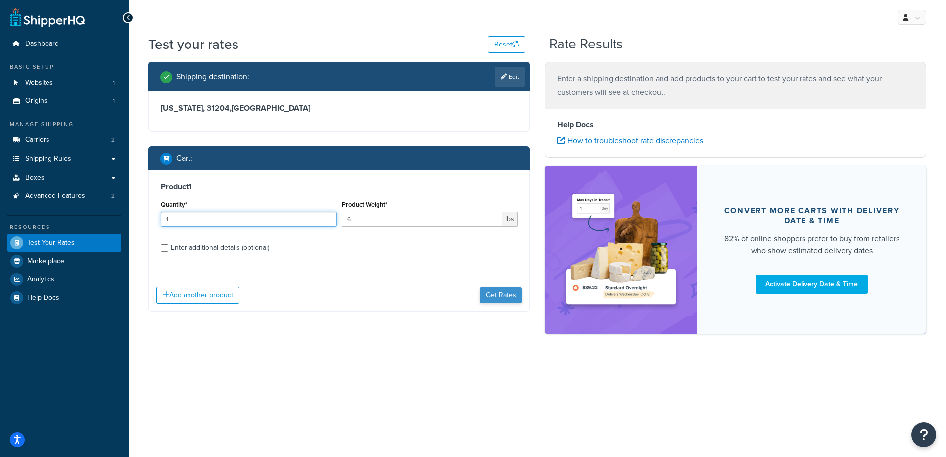
type input "1"
click at [500, 296] on button "Get Rates" at bounding box center [501, 296] width 42 height 16
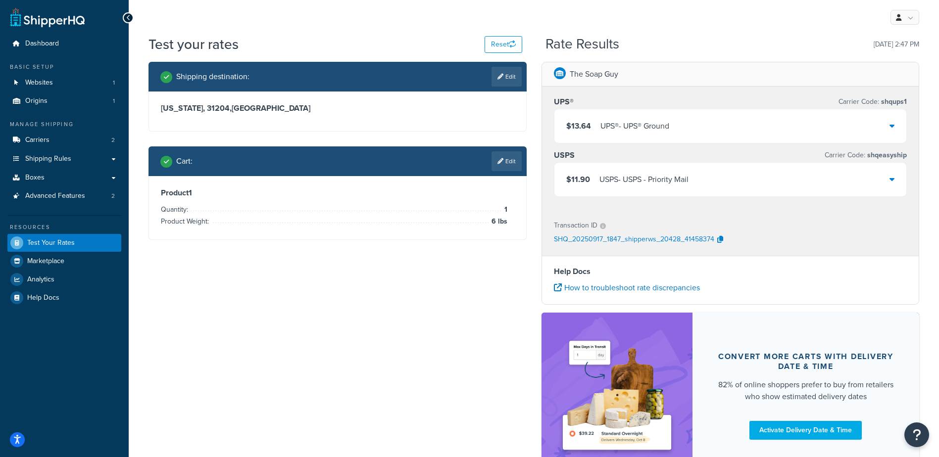
click at [740, 176] on div "$11.90 USPS - USPS - Priority Mail" at bounding box center [730, 180] width 352 height 34
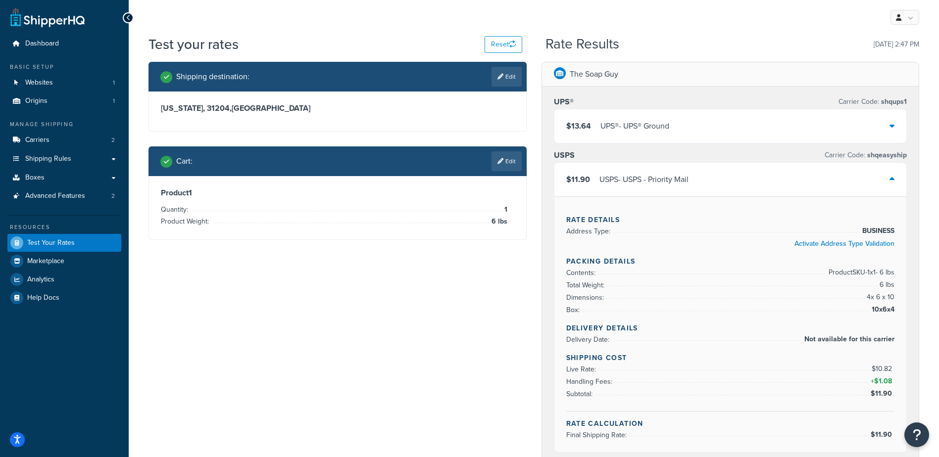
click at [298, 330] on div "Shipping destination : Edit Georgia, 31204 , United States Cart : Edit Product …" at bounding box center [534, 403] width 786 height 683
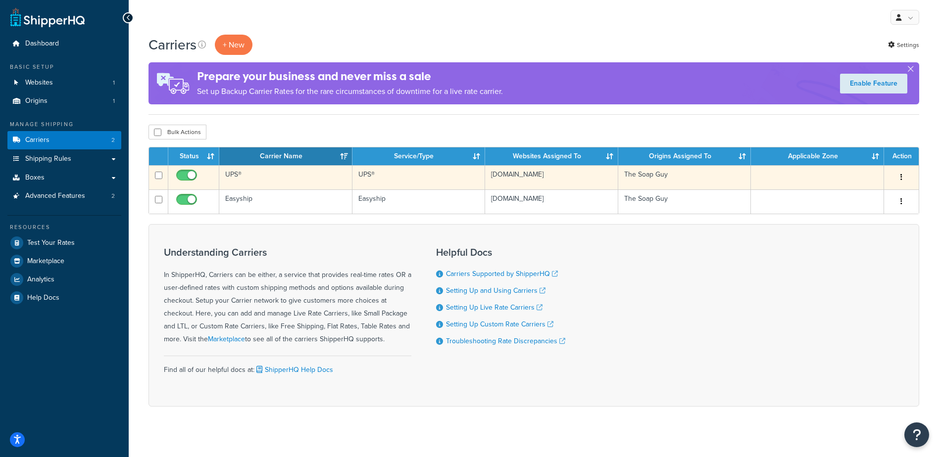
click at [245, 175] on td "UPS®" at bounding box center [285, 177] width 133 height 24
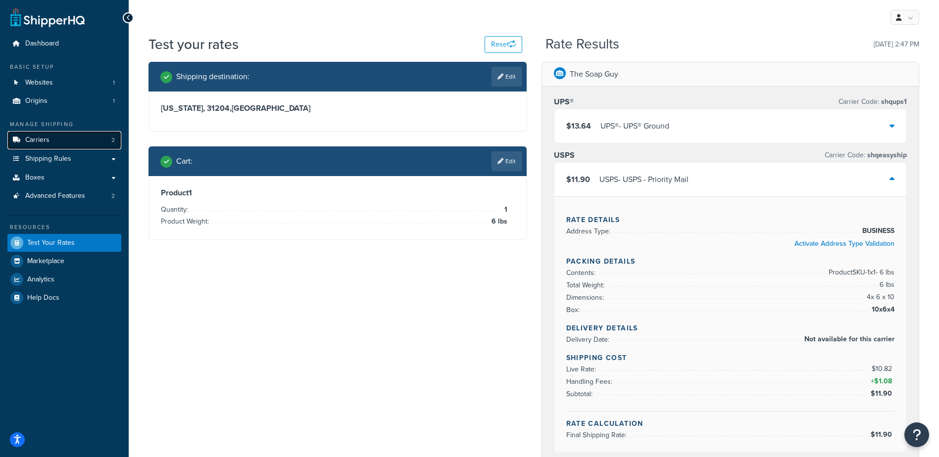
click at [76, 138] on link "Carriers 2" at bounding box center [64, 140] width 114 height 18
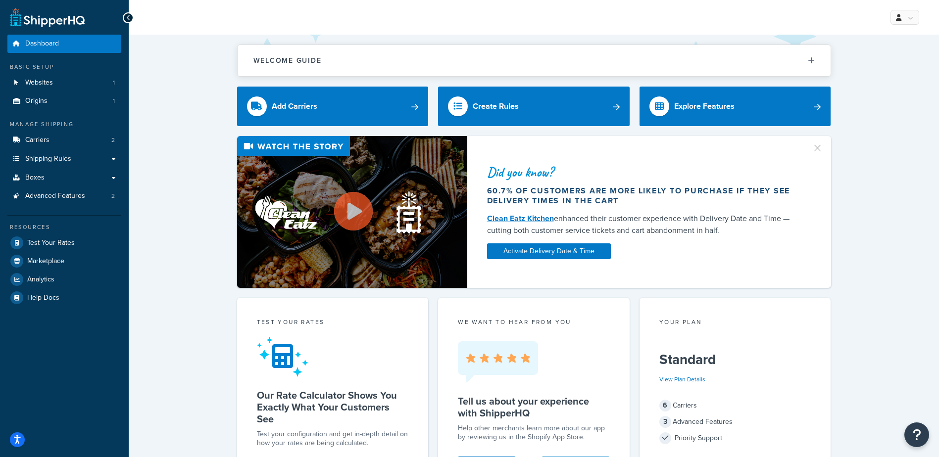
click at [187, 240] on div "Did you know? 60.7% of customers are more likely to purchase if they see delive…" at bounding box center [533, 212] width 771 height 152
click at [94, 82] on link "Websites 1" at bounding box center [64, 83] width 114 height 18
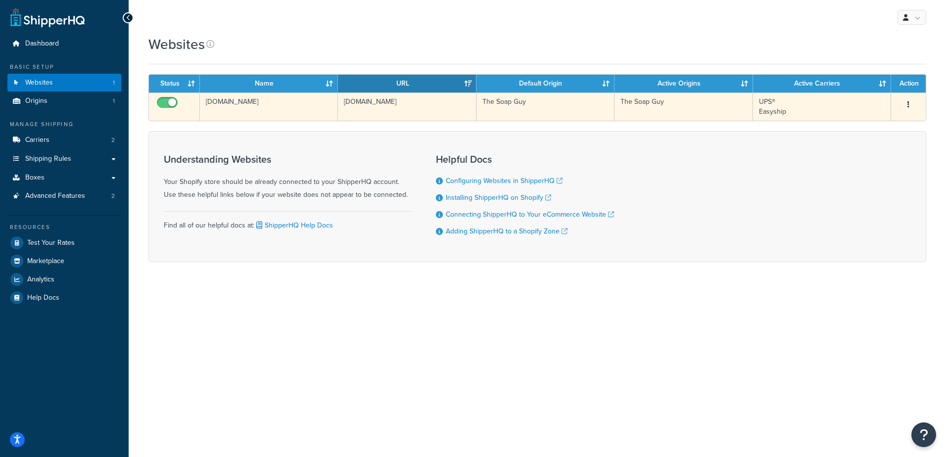
click at [233, 104] on td "[DOMAIN_NAME]" at bounding box center [269, 107] width 138 height 28
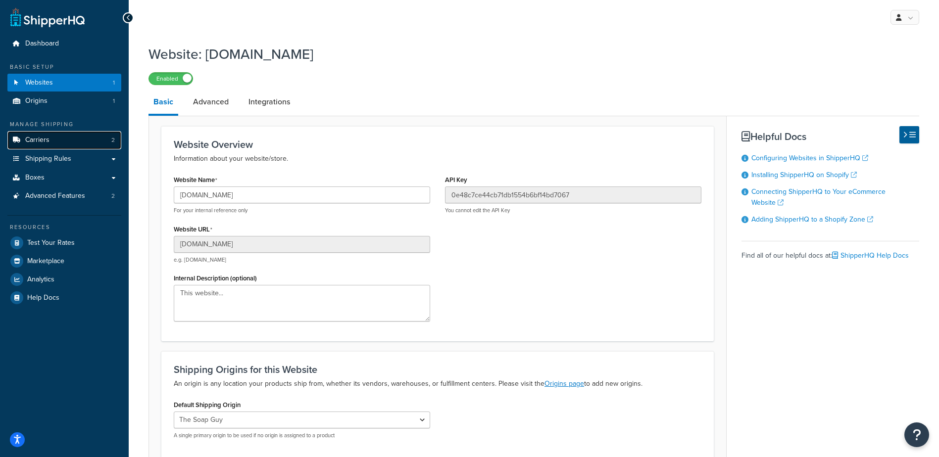
click at [43, 142] on span "Carriers" at bounding box center [37, 140] width 24 height 8
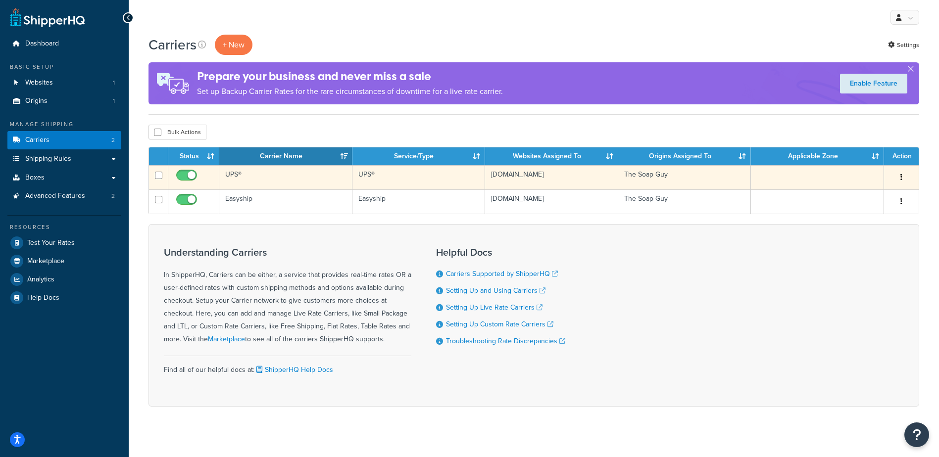
click at [284, 180] on td "UPS®" at bounding box center [285, 177] width 133 height 24
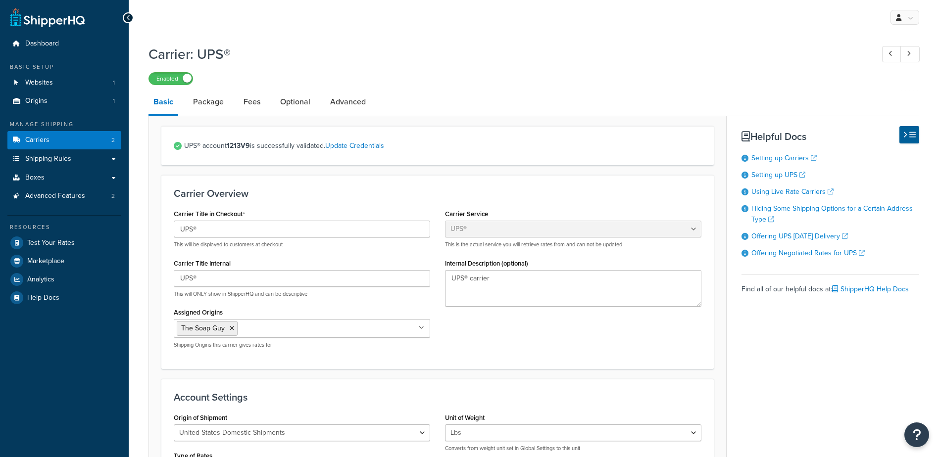
select select "ups"
click at [250, 99] on link "Fees" at bounding box center [252, 102] width 27 height 24
select select "AFTER"
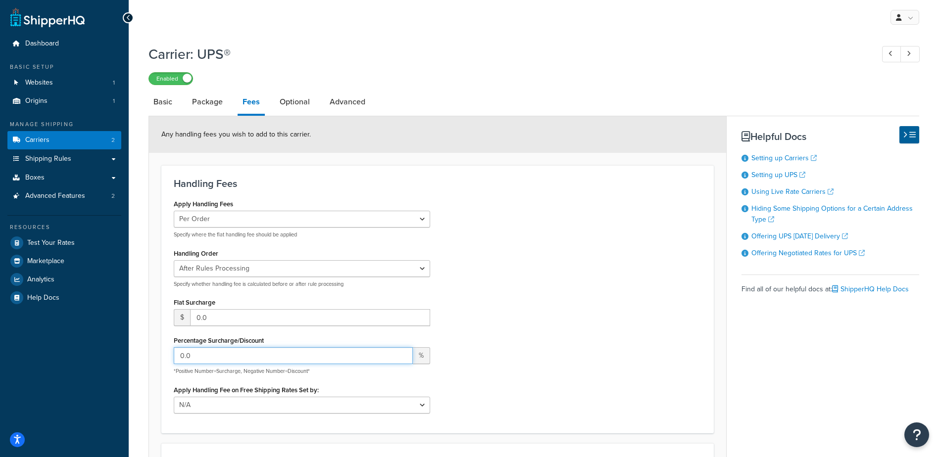
drag, startPoint x: 233, startPoint y: 360, endPoint x: 61, endPoint y: 360, distance: 171.3
click at [61, 360] on div "Dashboard Basic Setup Websites 1 Origins 1 Manage Shipping Carriers 2 Shipping …" at bounding box center [469, 311] width 939 height 622
type input "10"
click at [582, 268] on div "Apply Handling Fees Per Order Per Item Per Package Specify where the flat handl…" at bounding box center [437, 309] width 542 height 224
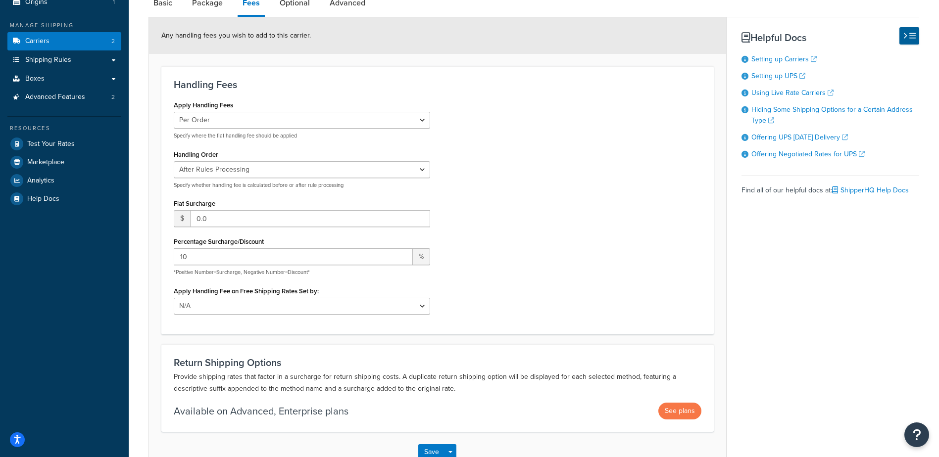
scroll to position [148, 0]
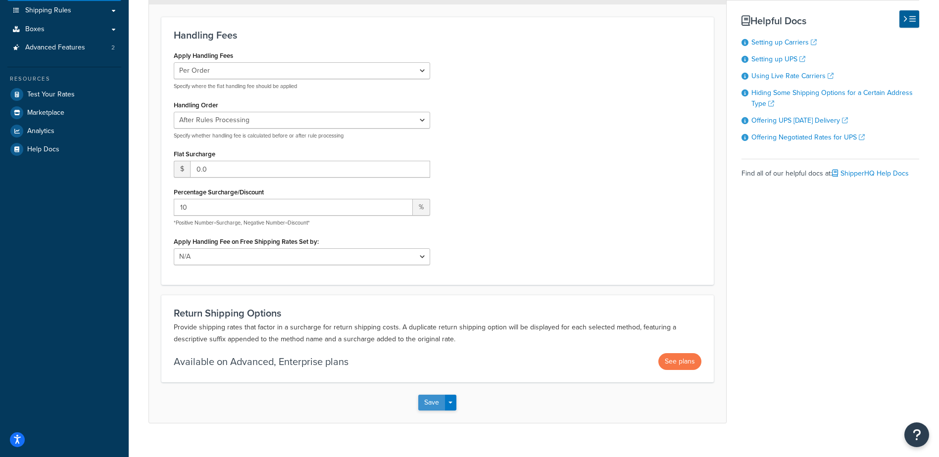
drag, startPoint x: 424, startPoint y: 402, endPoint x: 456, endPoint y: 349, distance: 61.7
click at [424, 402] on button "Save" at bounding box center [431, 403] width 27 height 16
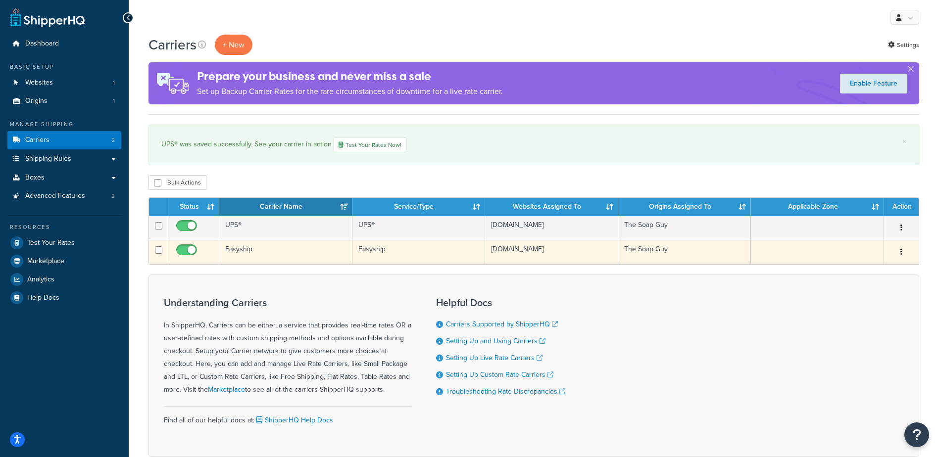
click at [260, 255] on td "Easyship" at bounding box center [285, 252] width 133 height 24
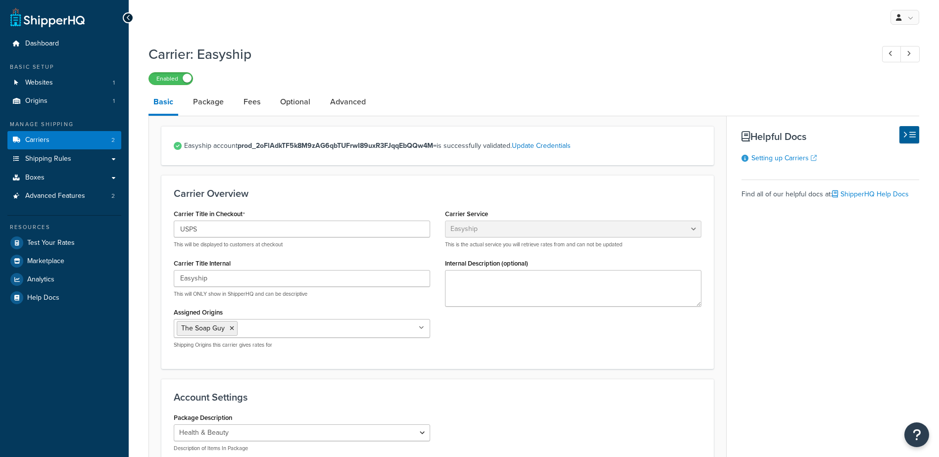
select select "easyship"
select select "health_beauty"
click at [257, 107] on link "Fees" at bounding box center [252, 102] width 27 height 24
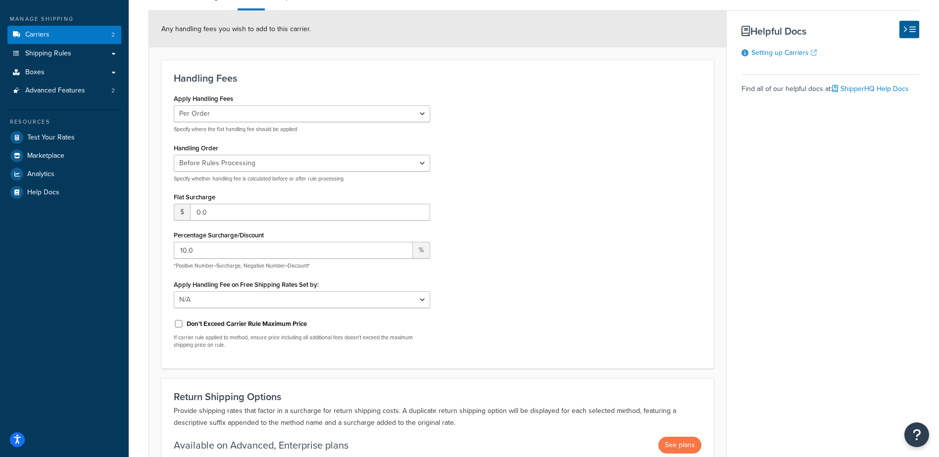
scroll to position [205, 0]
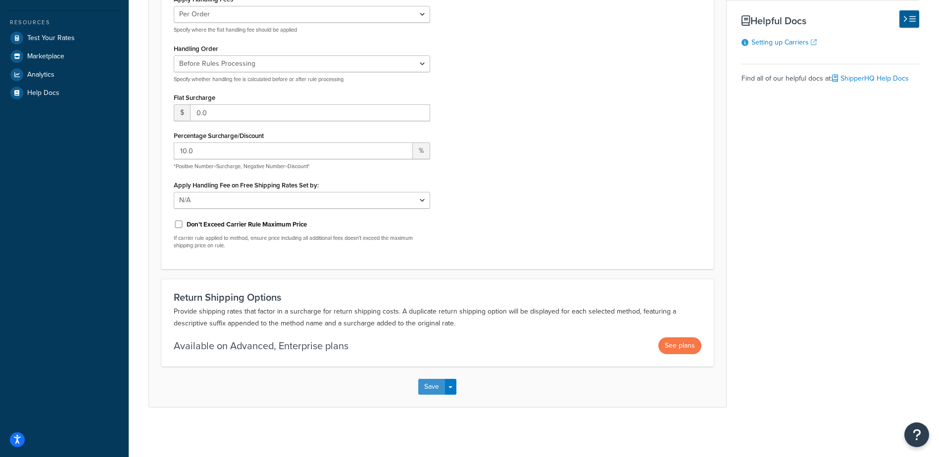
click at [431, 385] on button "Save" at bounding box center [431, 387] width 27 height 16
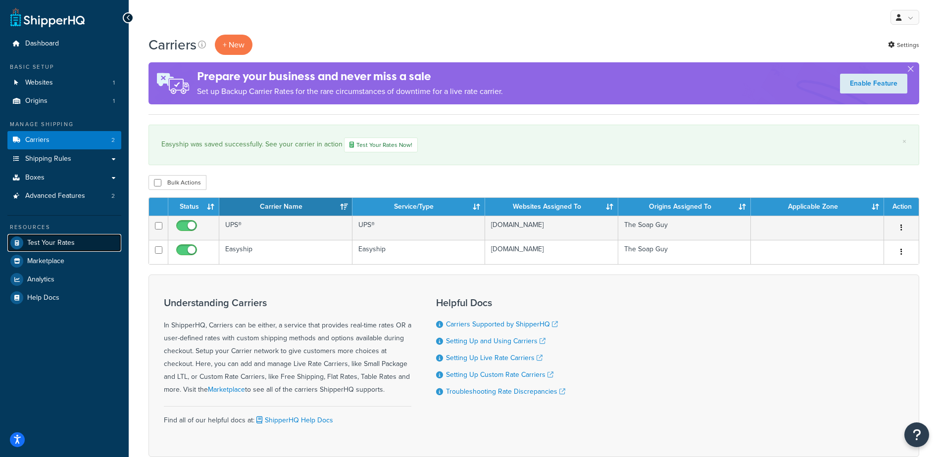
click at [44, 248] on link "Test Your Rates" at bounding box center [64, 243] width 114 height 18
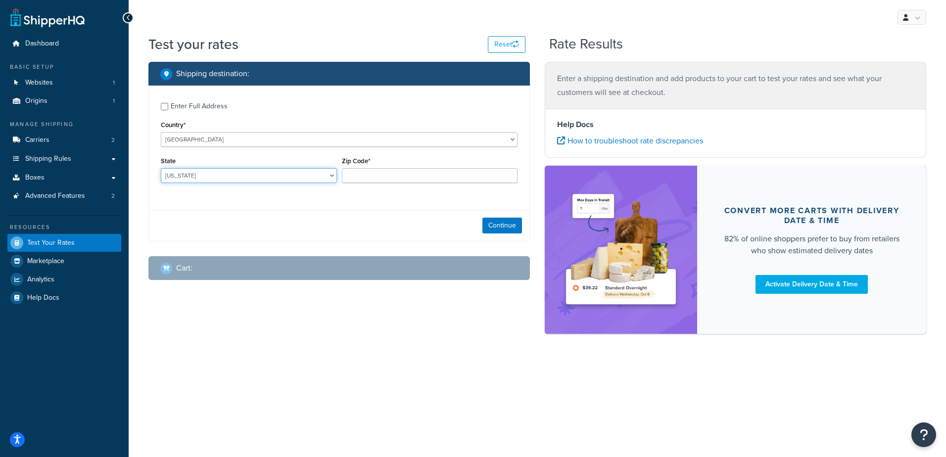
click at [200, 174] on select "[US_STATE] [US_STATE] [US_STATE] [US_STATE] [US_STATE] Armed Forces Americas Ar…" at bounding box center [249, 175] width 176 height 15
select select "IN"
click at [161, 168] on select "[US_STATE] [US_STATE] [US_STATE] [US_STATE] [US_STATE] Armed Forces Americas Ar…" at bounding box center [249, 175] width 176 height 15
click at [368, 174] on input "Zip Code*" at bounding box center [430, 175] width 176 height 15
type input "46350"
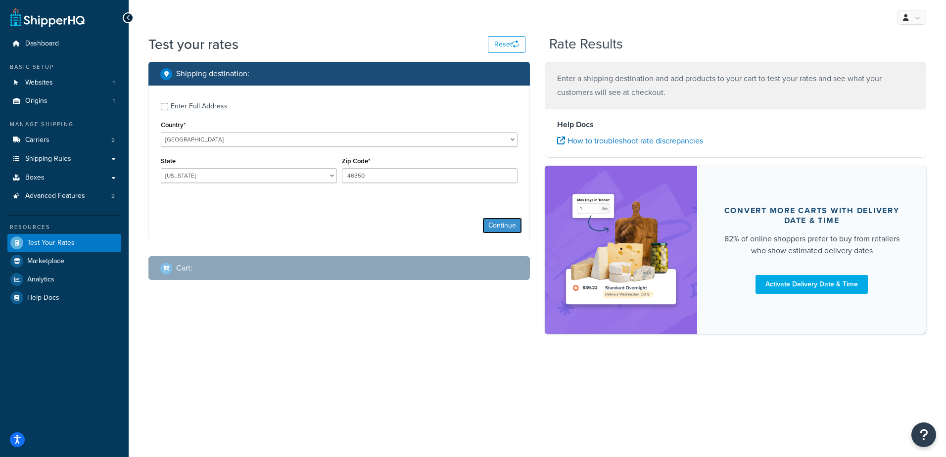
drag, startPoint x: 513, startPoint y: 225, endPoint x: 504, endPoint y: 239, distance: 16.2
click at [513, 225] on button "Continue" at bounding box center [503, 226] width 40 height 16
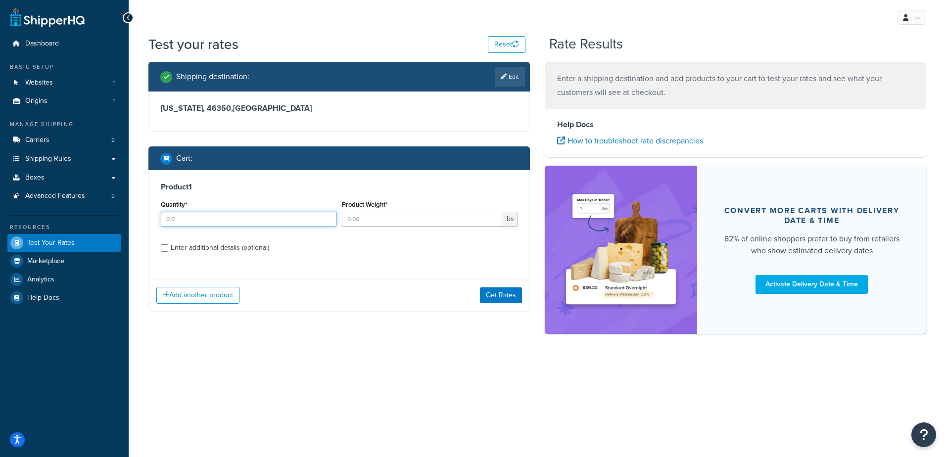
drag, startPoint x: 169, startPoint y: 217, endPoint x: 165, endPoint y: 224, distance: 8.7
click at [148, 217] on div "Shipping destination : Edit Indiana, 46350 , United States Cart : Product 1 Qua…" at bounding box center [339, 194] width 396 height 265
type input "1"
drag, startPoint x: 357, startPoint y: 219, endPoint x: 371, endPoint y: 233, distance: 19.6
click at [357, 219] on input "Product Weight*" at bounding box center [422, 219] width 161 height 15
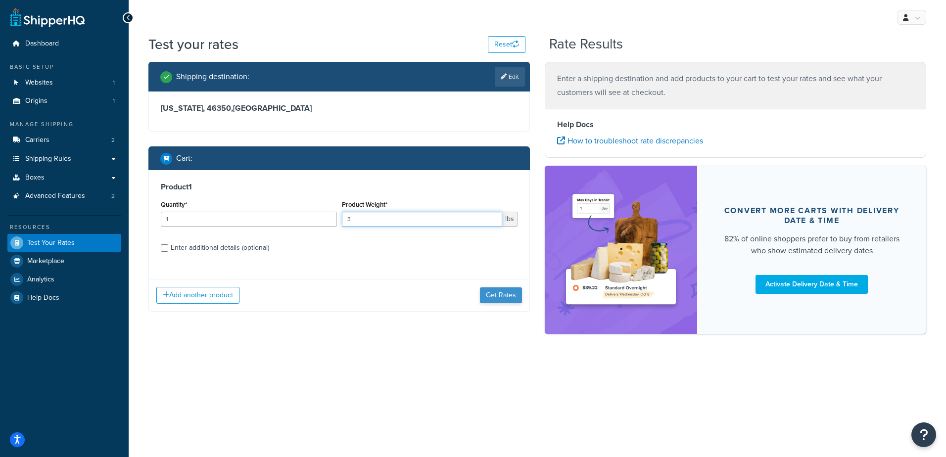
type input "3"
click at [505, 298] on button "Get Rates" at bounding box center [501, 296] width 42 height 16
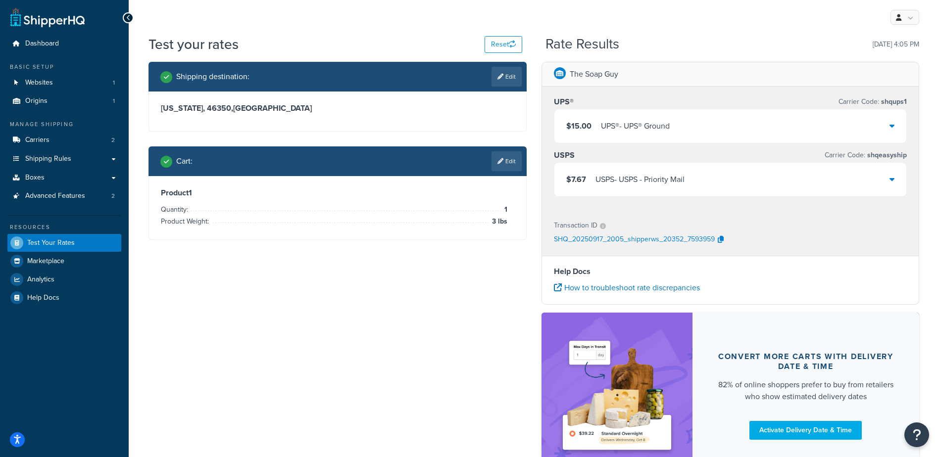
click at [686, 172] on div "$7.67 USPS - USPS - Priority Mail" at bounding box center [730, 180] width 352 height 34
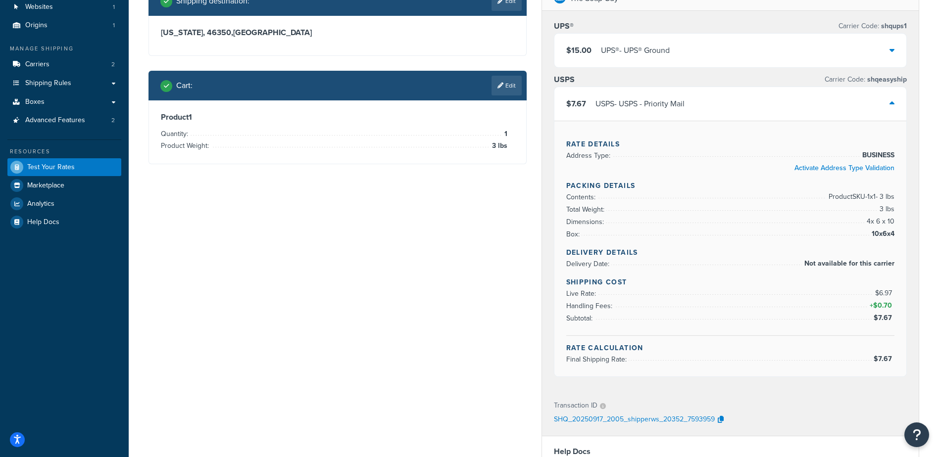
scroll to position [99, 0]
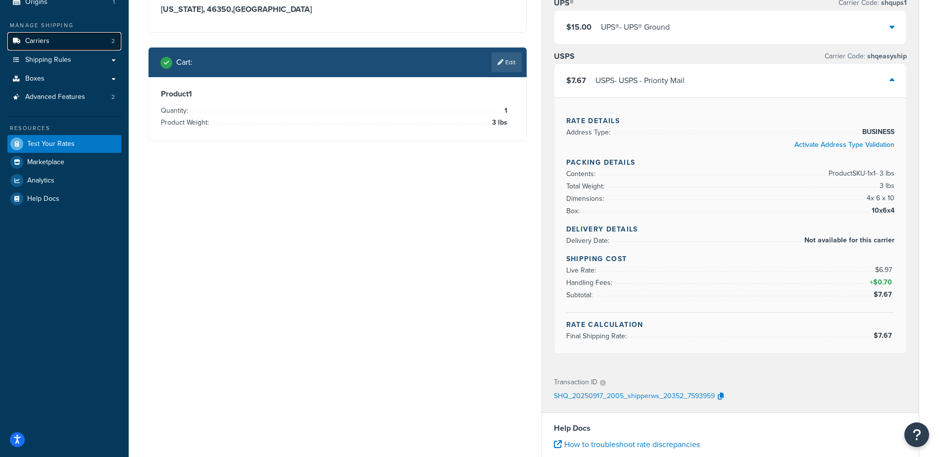
click at [44, 42] on span "Carriers" at bounding box center [37, 41] width 24 height 8
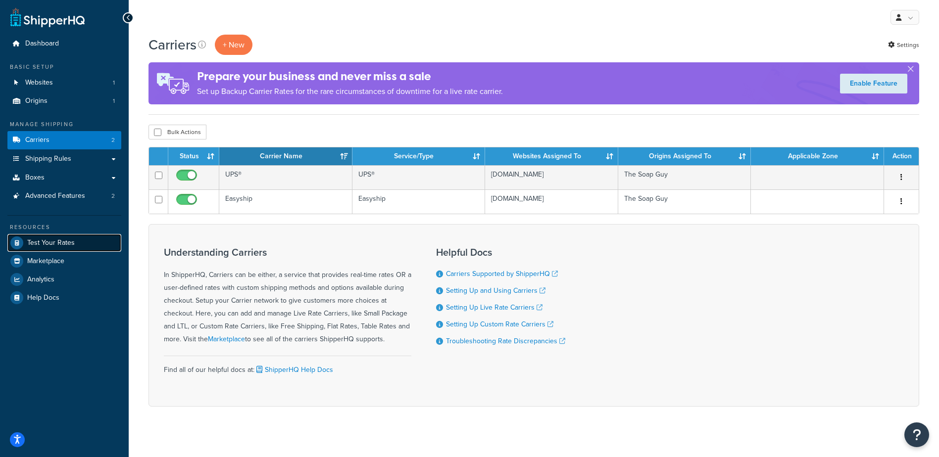
click at [64, 241] on span "Test Your Rates" at bounding box center [51, 243] width 48 height 8
